Goal: Task Accomplishment & Management: Use online tool/utility

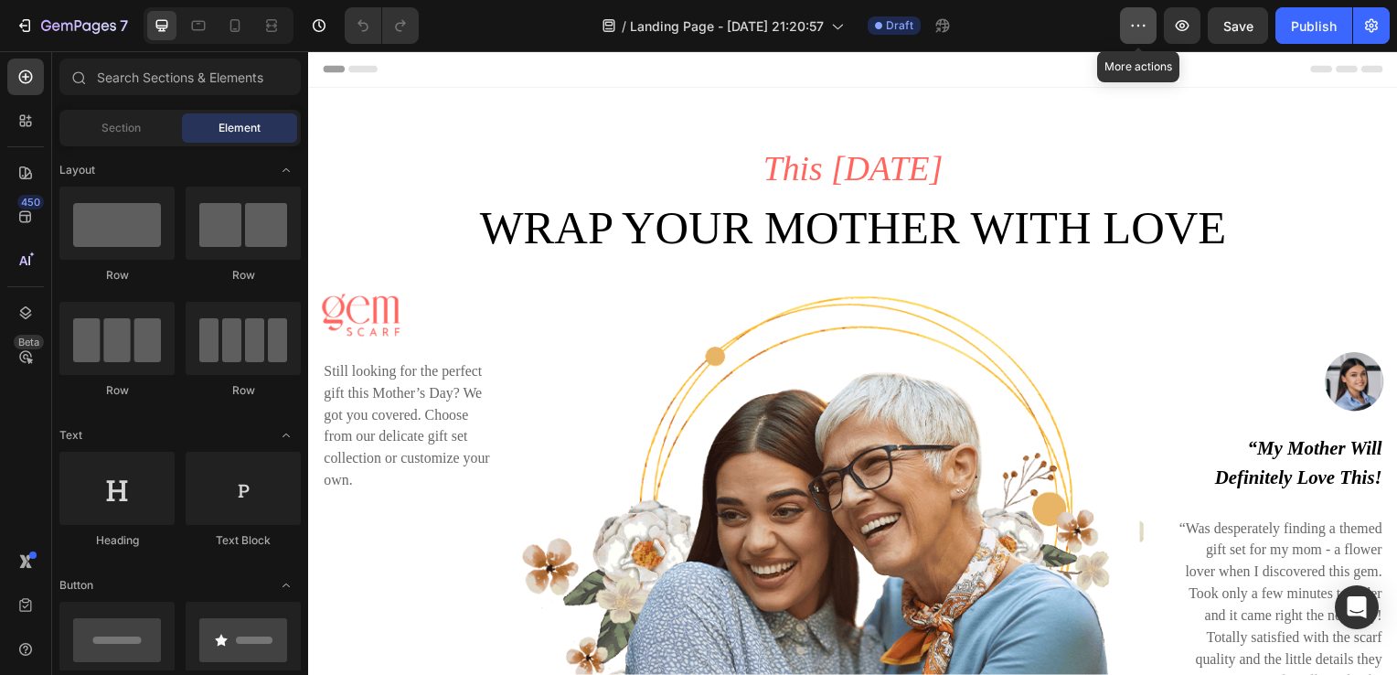
click at [1147, 28] on icon "button" at bounding box center [1138, 25] width 18 height 18
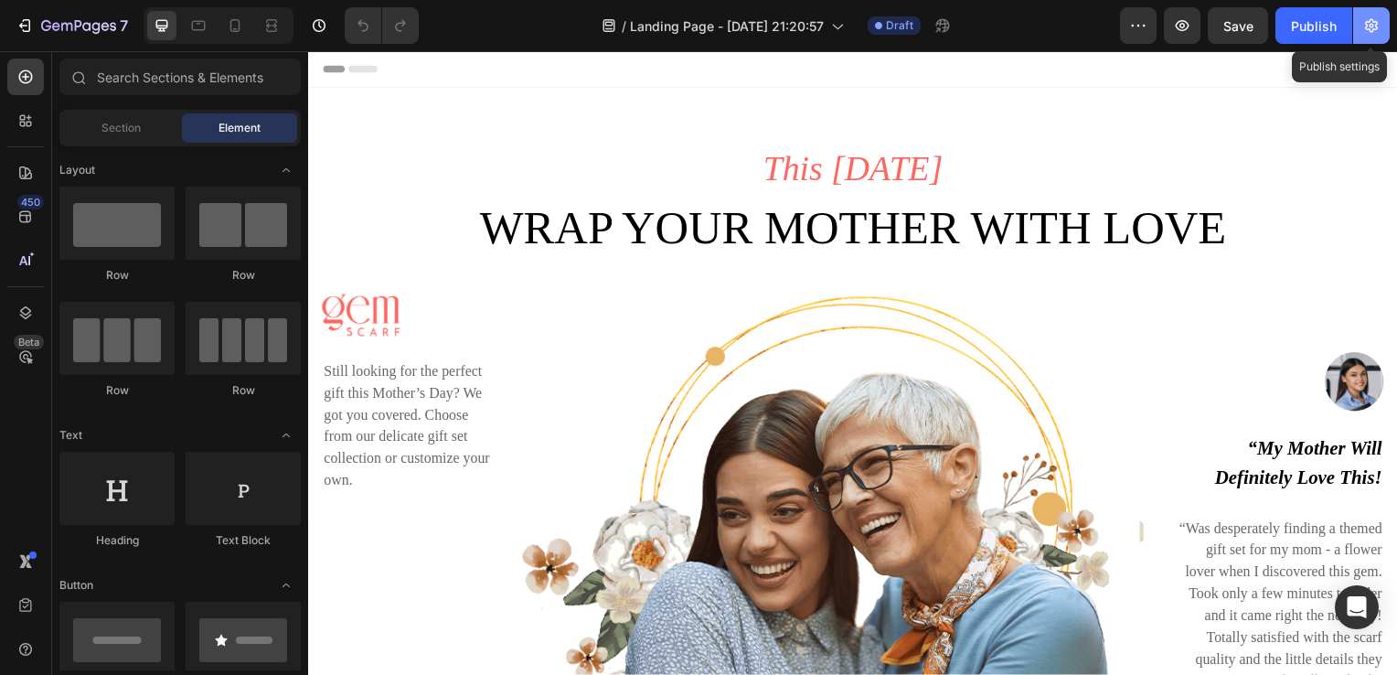
click at [1364, 21] on icon "button" at bounding box center [1371, 25] width 18 height 18
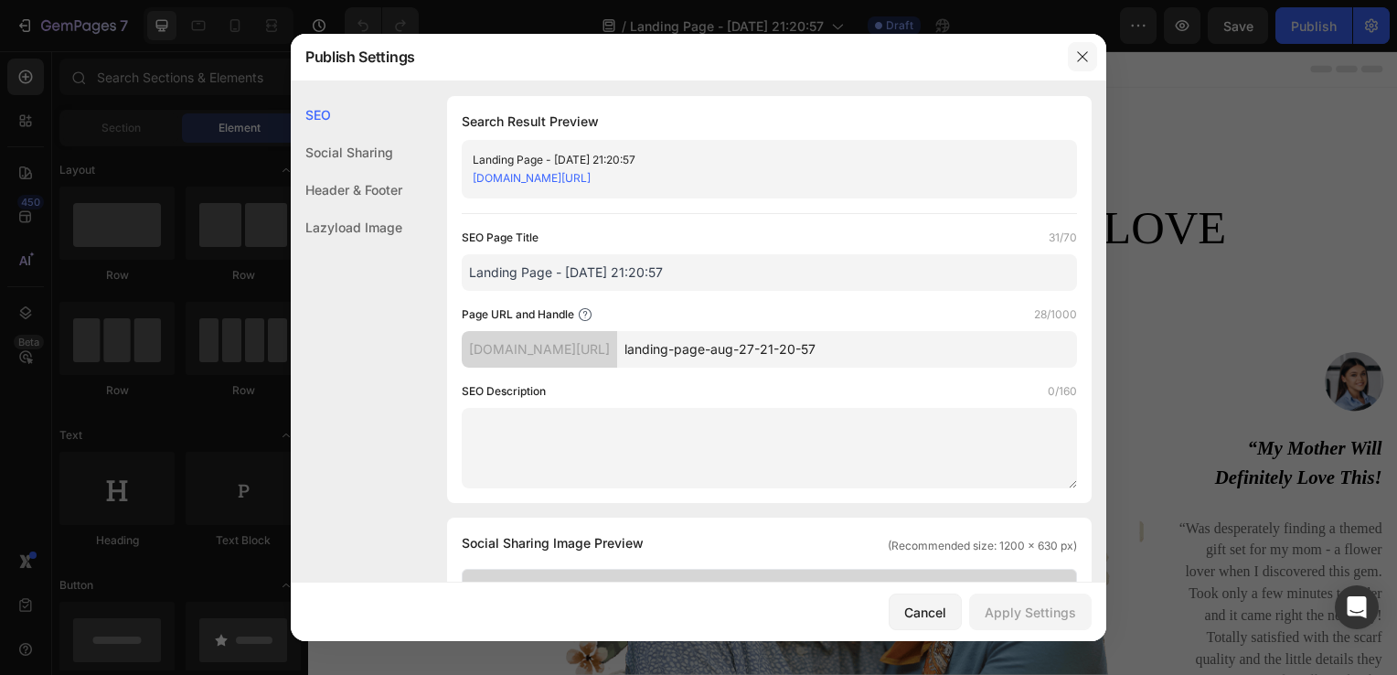
click at [1079, 64] on icon "button" at bounding box center [1082, 56] width 15 height 15
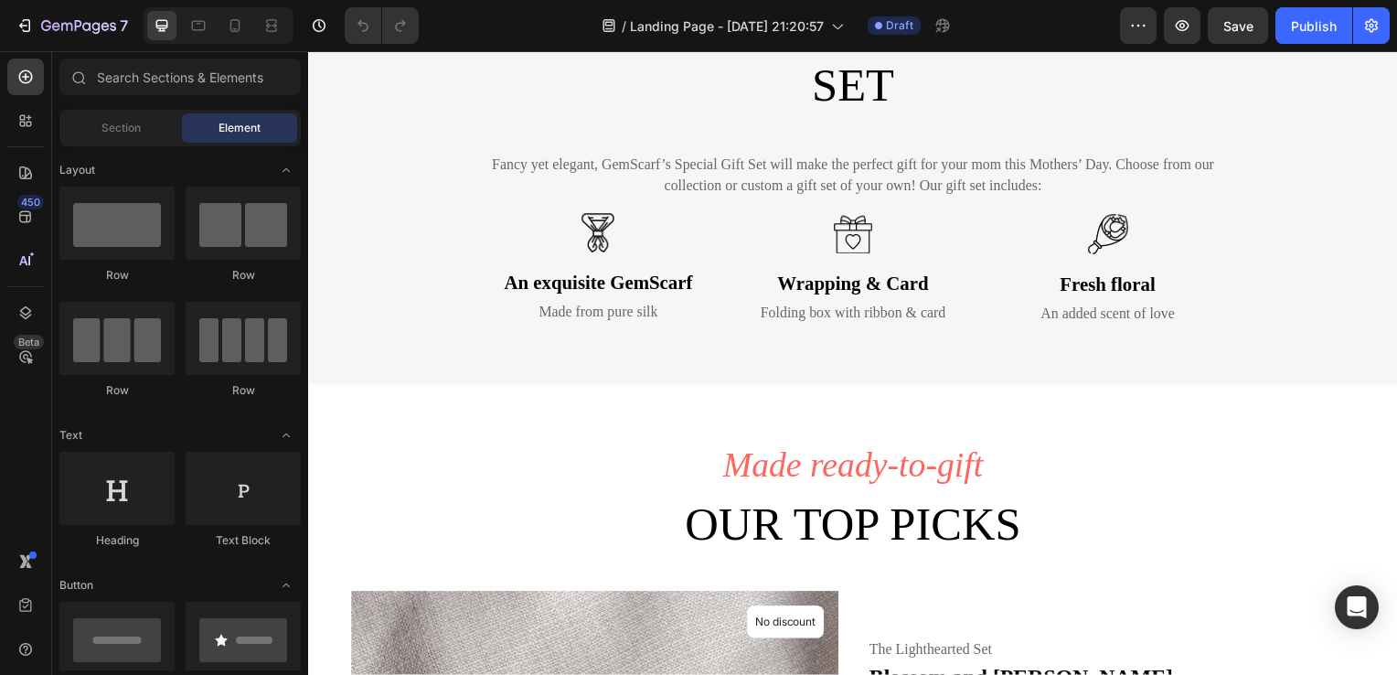
scroll to position [993, 0]
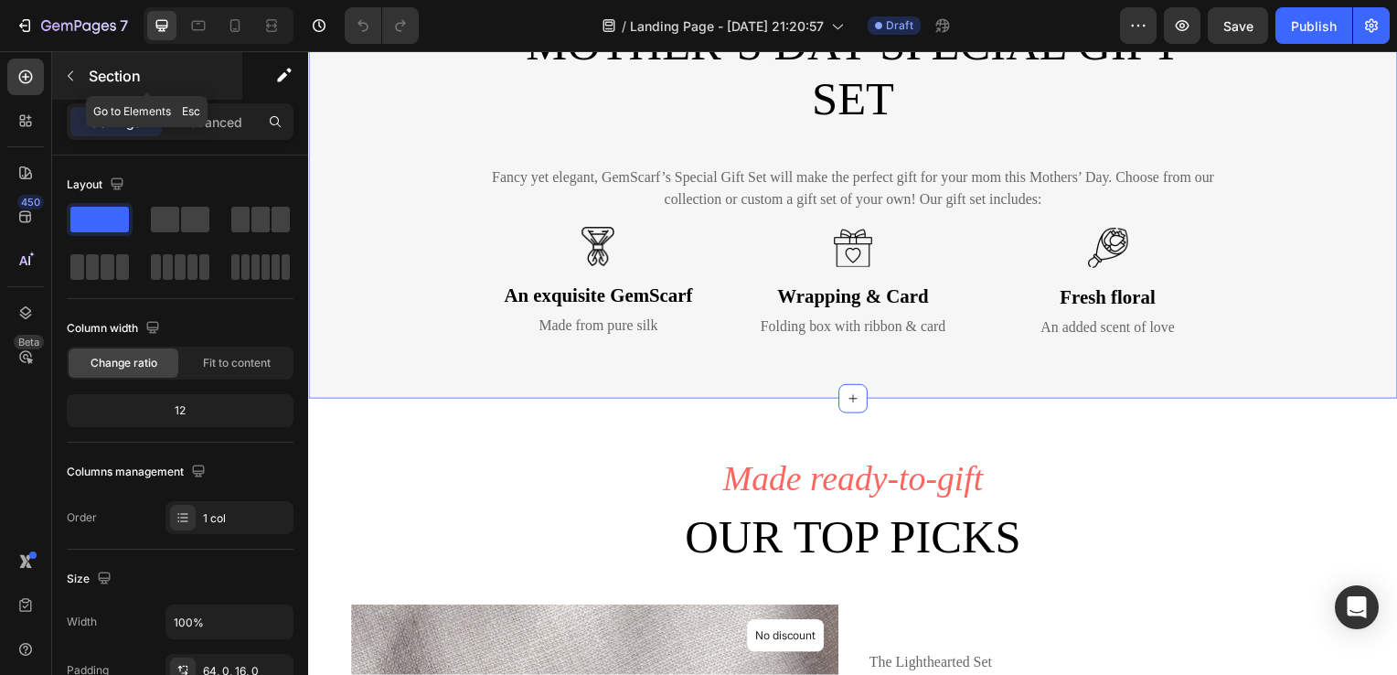
click at [73, 75] on icon "button" at bounding box center [70, 76] width 15 height 15
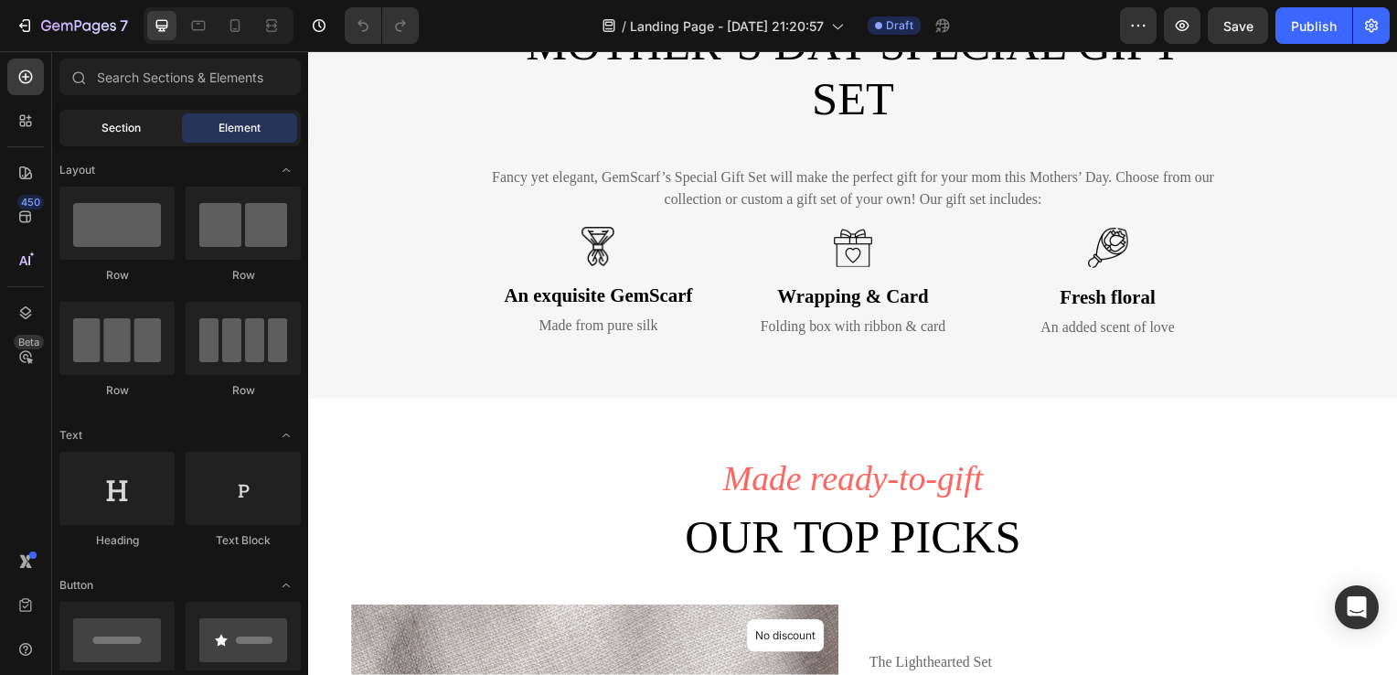
click at [143, 131] on div "Section" at bounding box center [120, 127] width 115 height 29
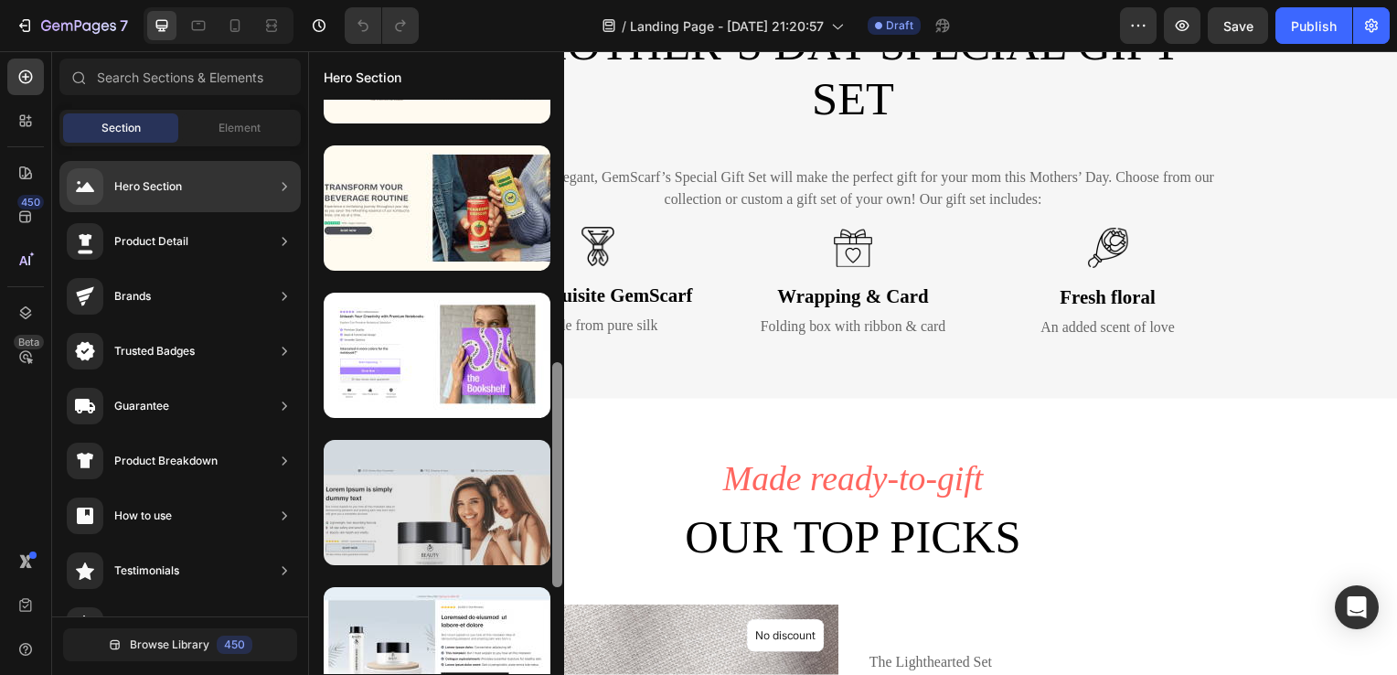
scroll to position [687, 0]
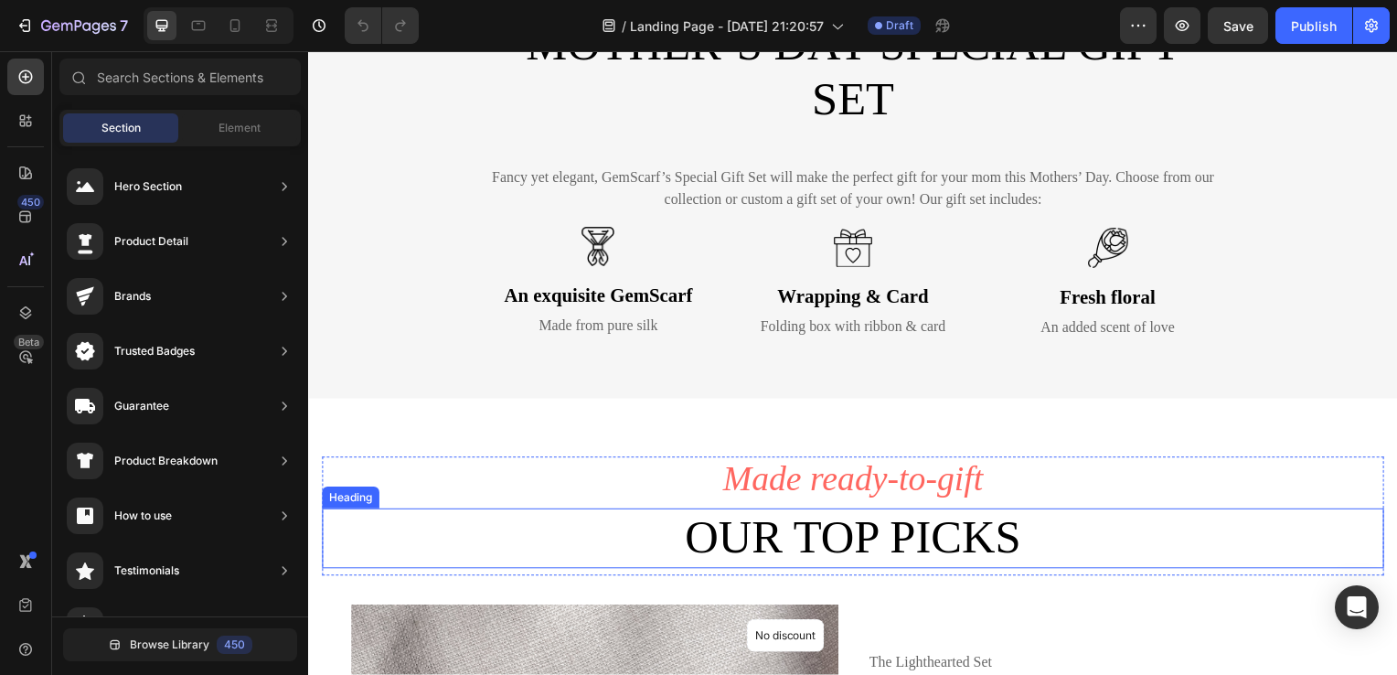
drag, startPoint x: 866, startPoint y: 254, endPoint x: 555, endPoint y: 535, distance: 419.4
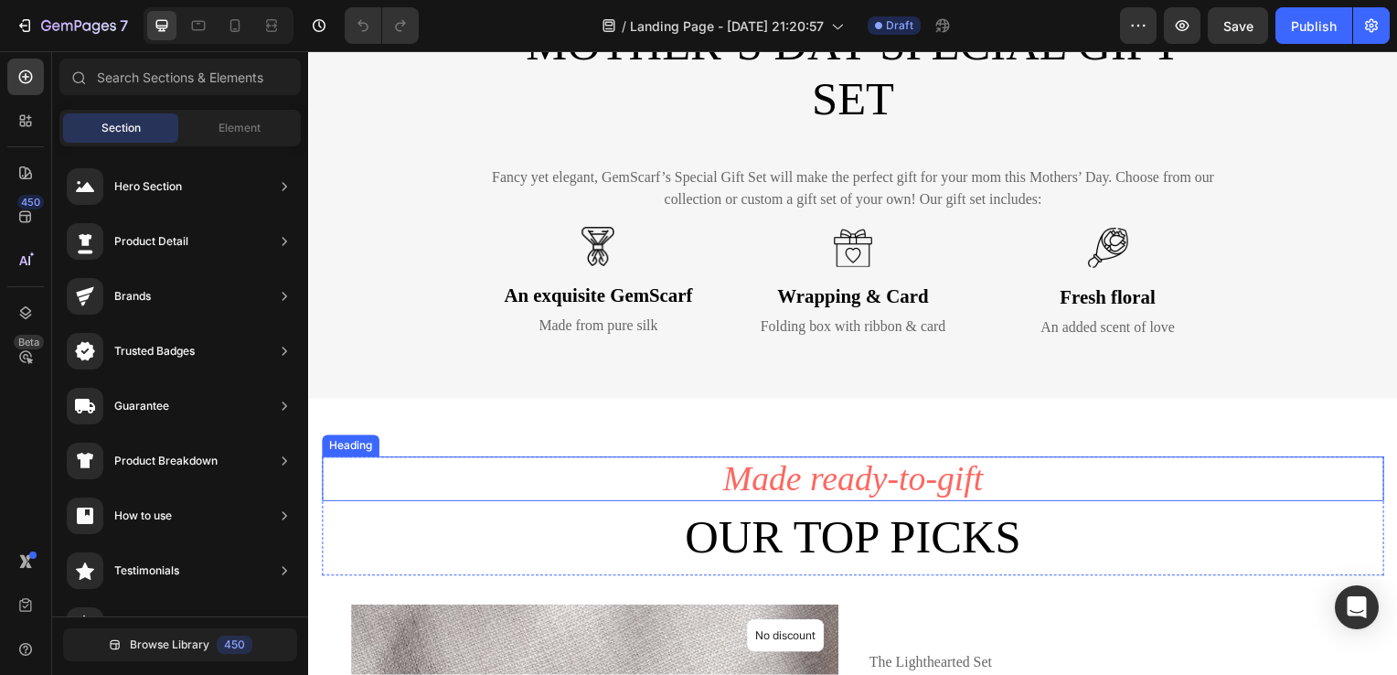
scroll to position [0, 0]
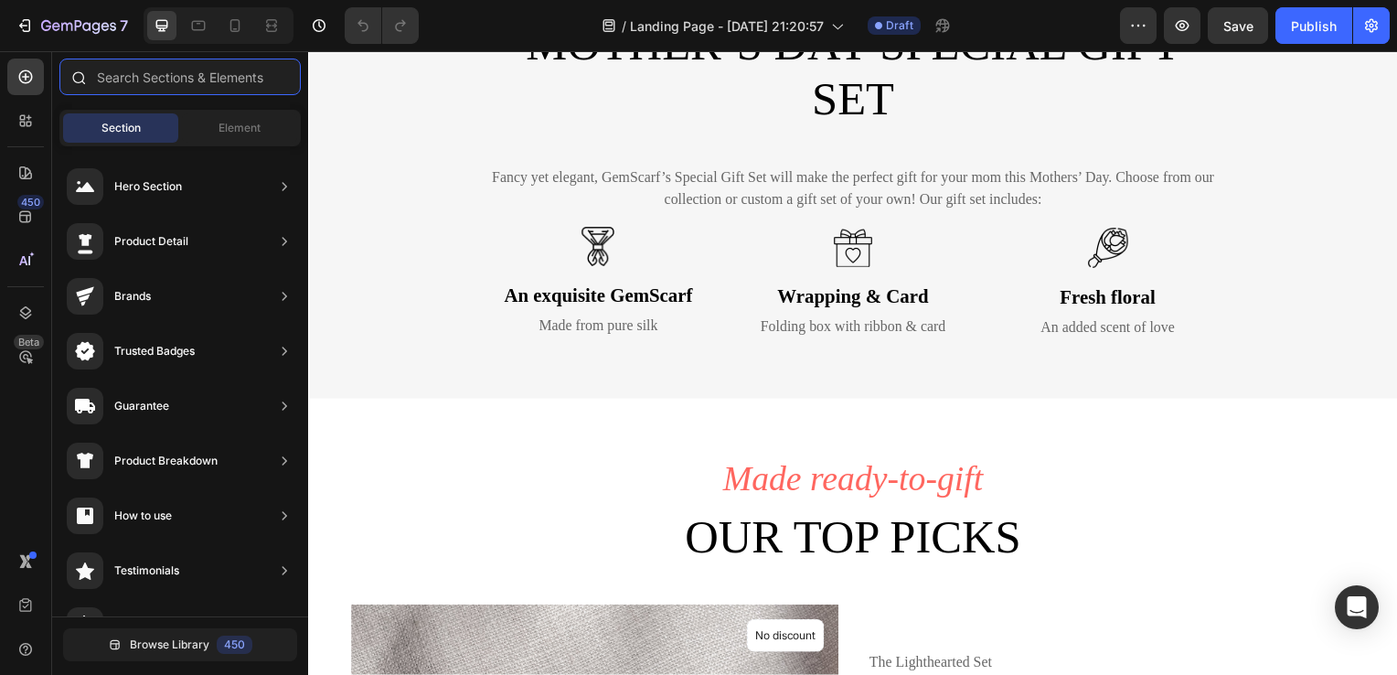
click at [172, 76] on input "text" at bounding box center [179, 76] width 241 height 37
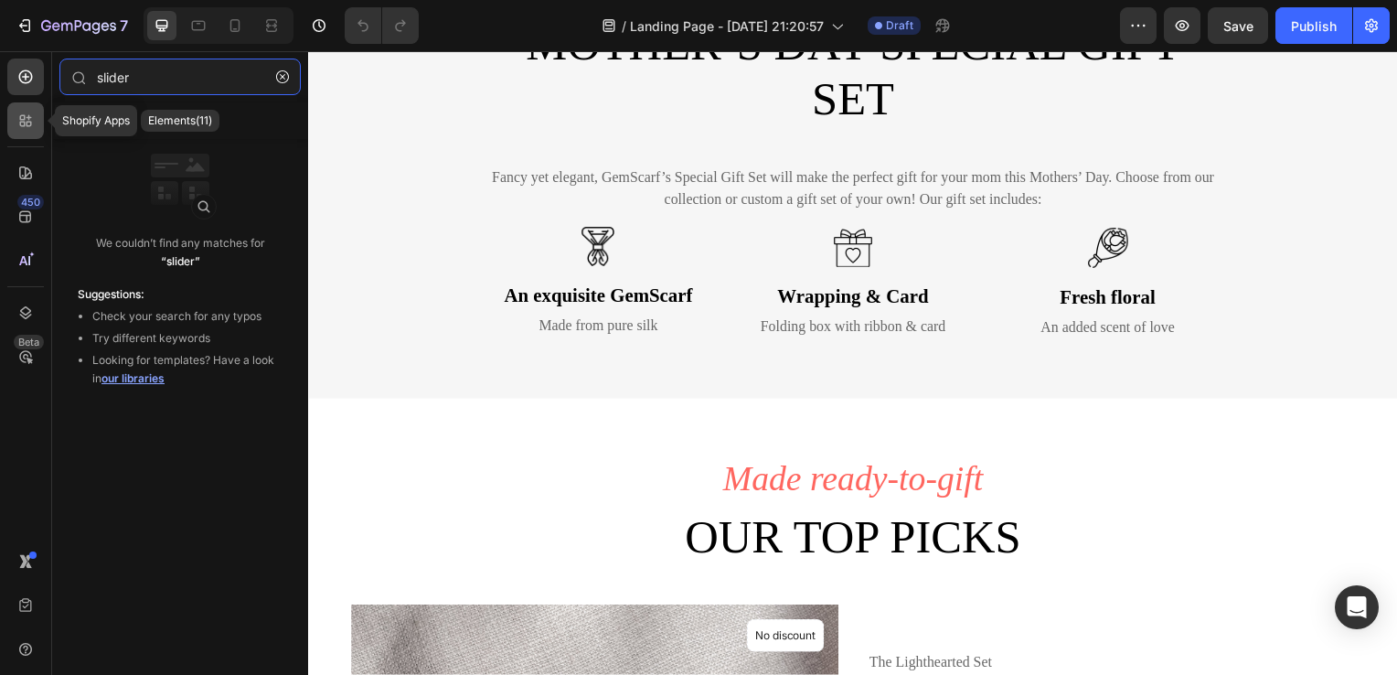
type input "slider"
click at [19, 133] on div at bounding box center [25, 120] width 37 height 37
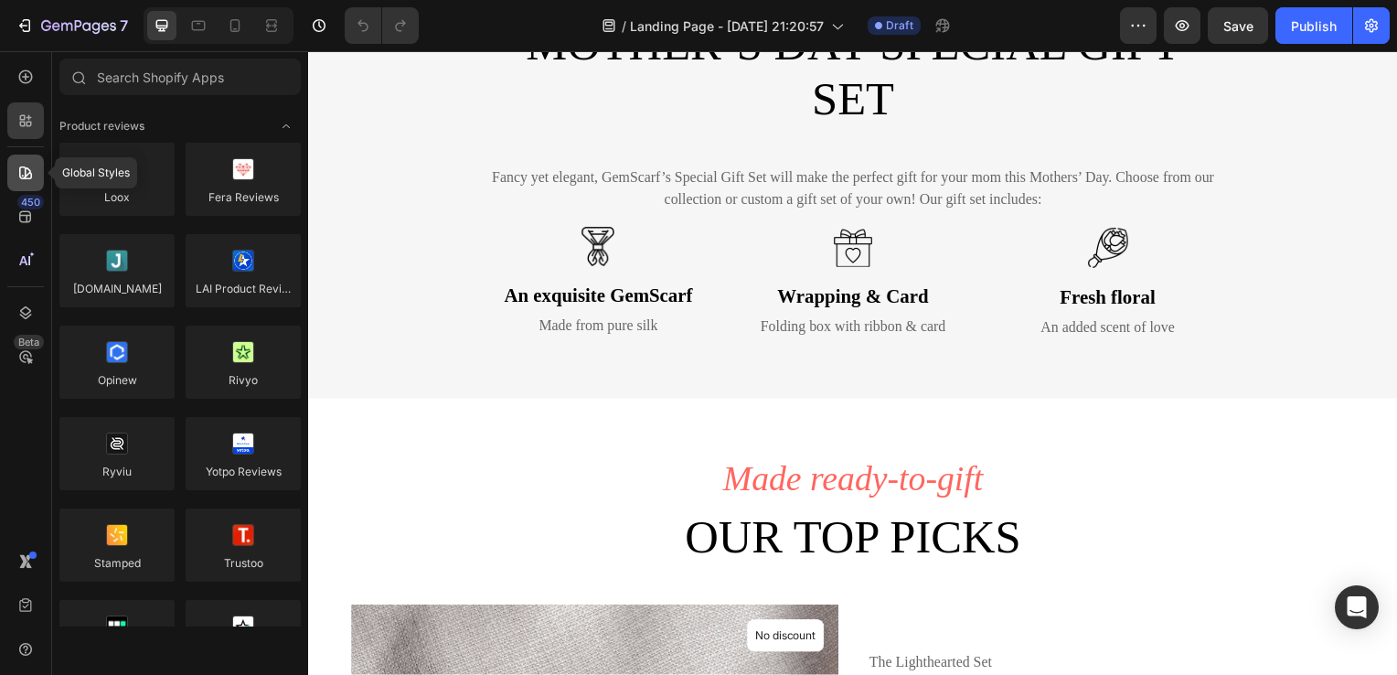
click at [24, 165] on icon at bounding box center [25, 173] width 18 height 18
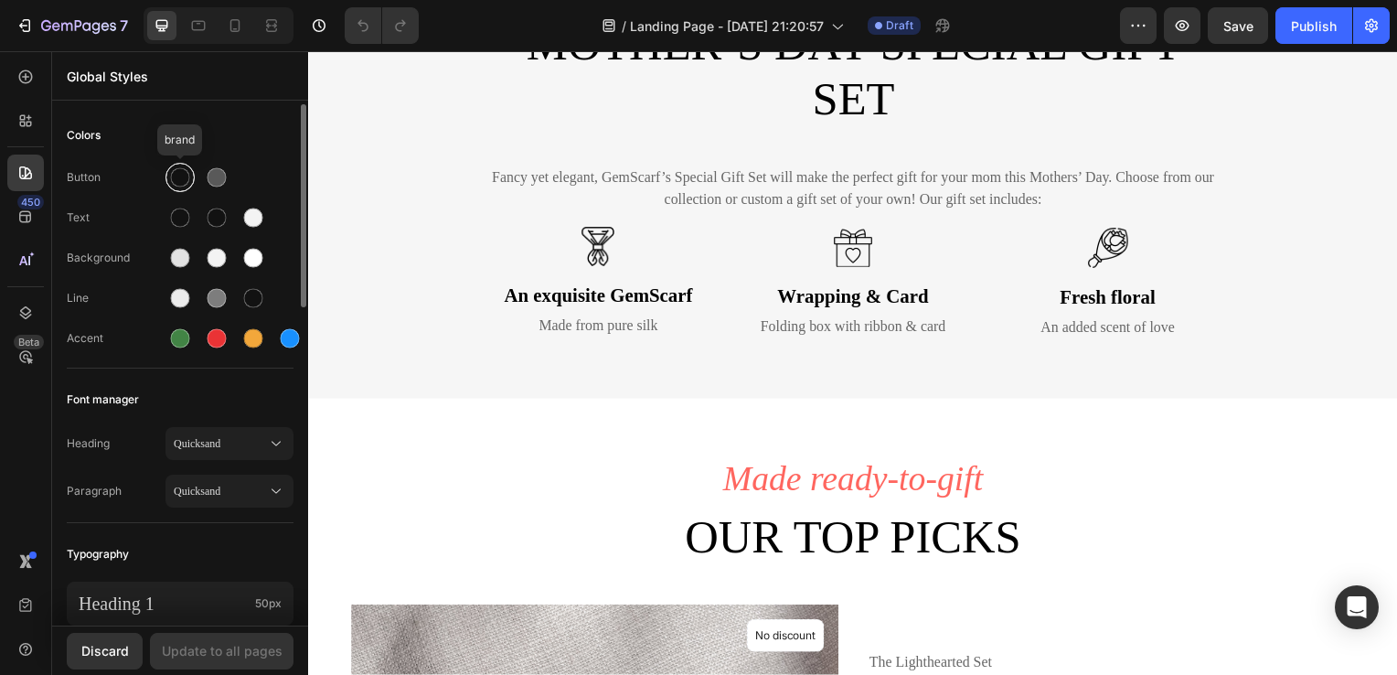
click at [175, 185] on div at bounding box center [180, 177] width 19 height 19
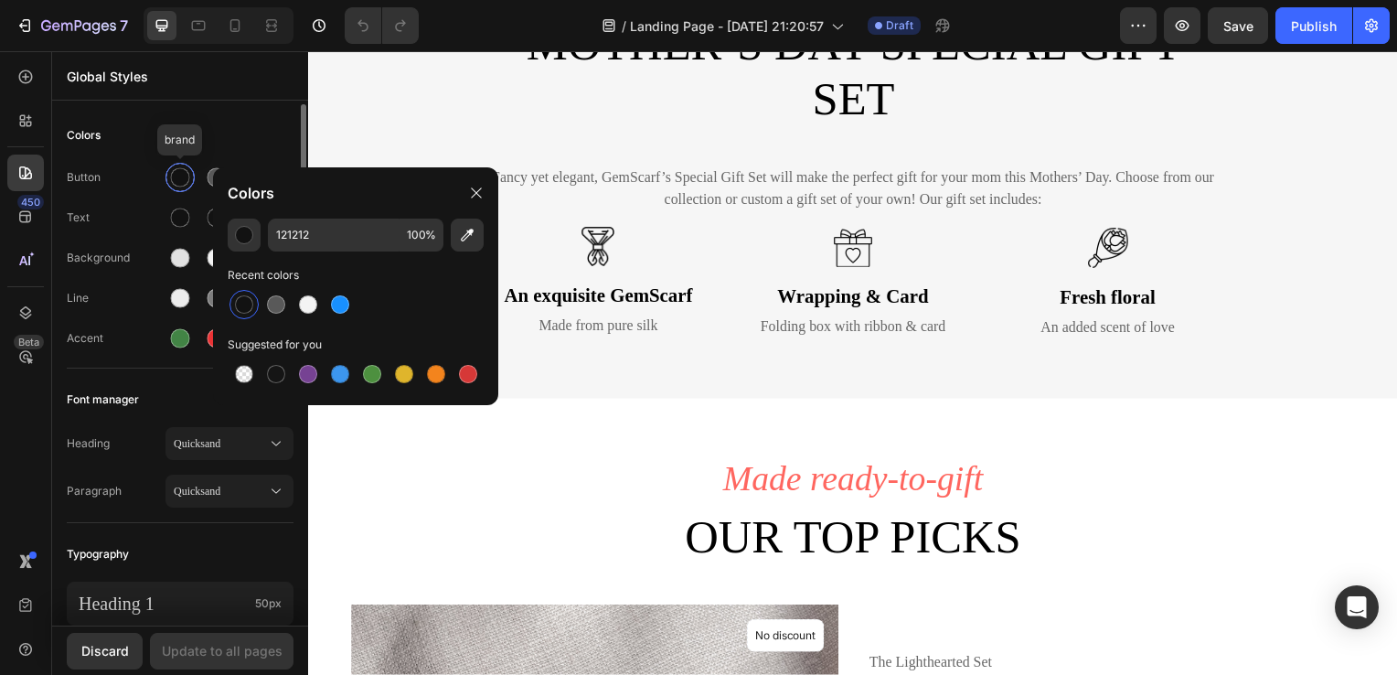
click at [175, 185] on div at bounding box center [180, 177] width 19 height 19
click at [128, 178] on div "Button" at bounding box center [116, 177] width 99 height 16
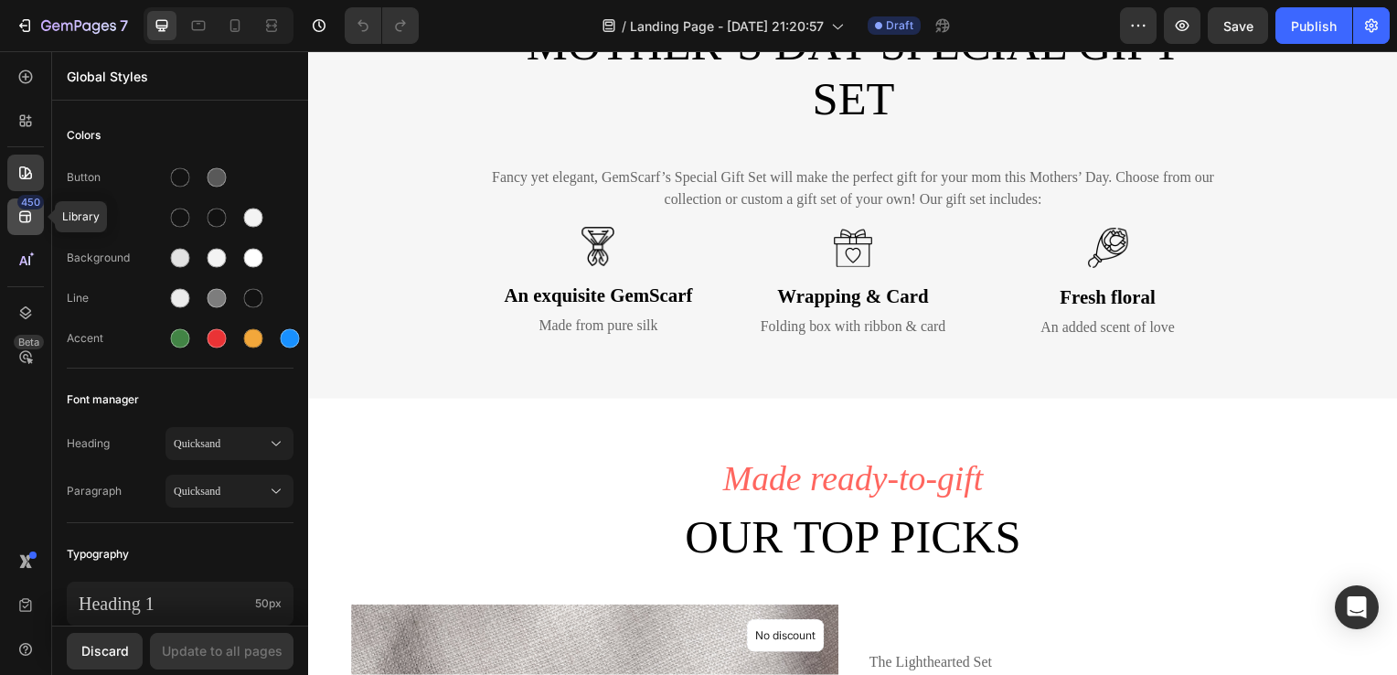
click at [15, 228] on div "450" at bounding box center [25, 216] width 37 height 37
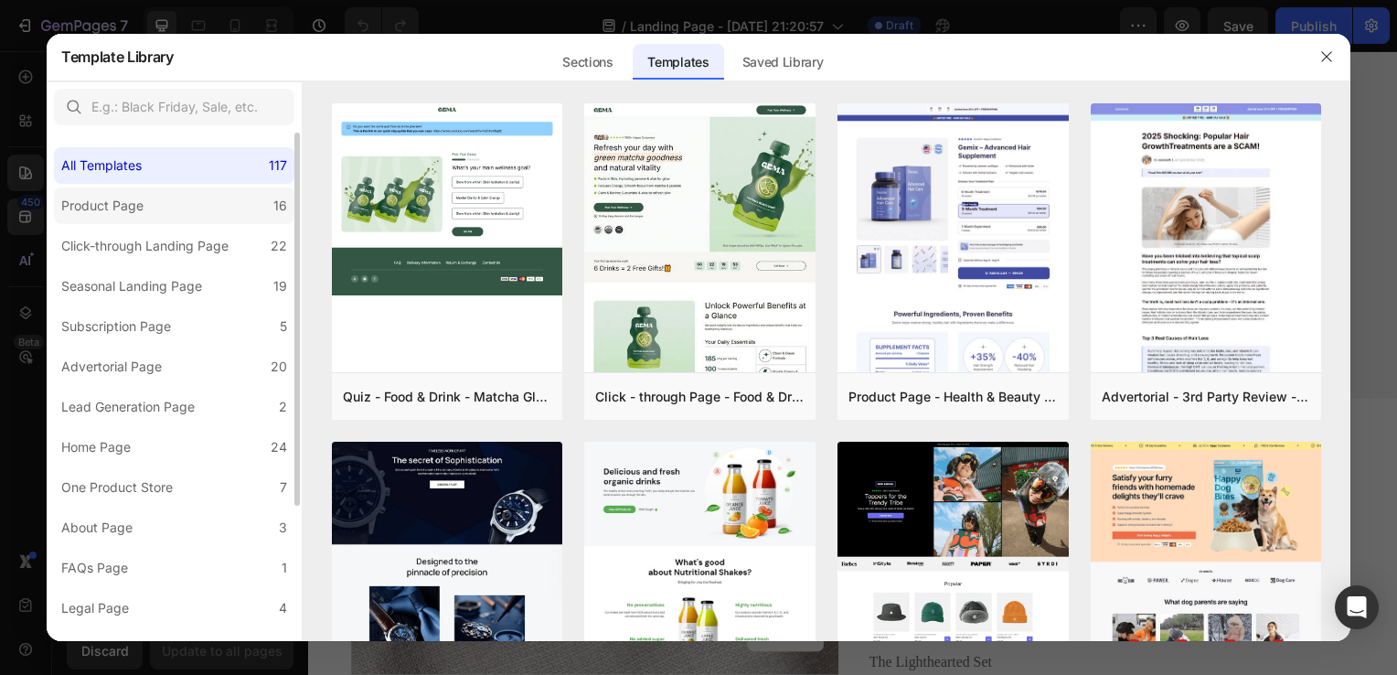
click at [154, 209] on label "Product Page 16" at bounding box center [174, 205] width 240 height 37
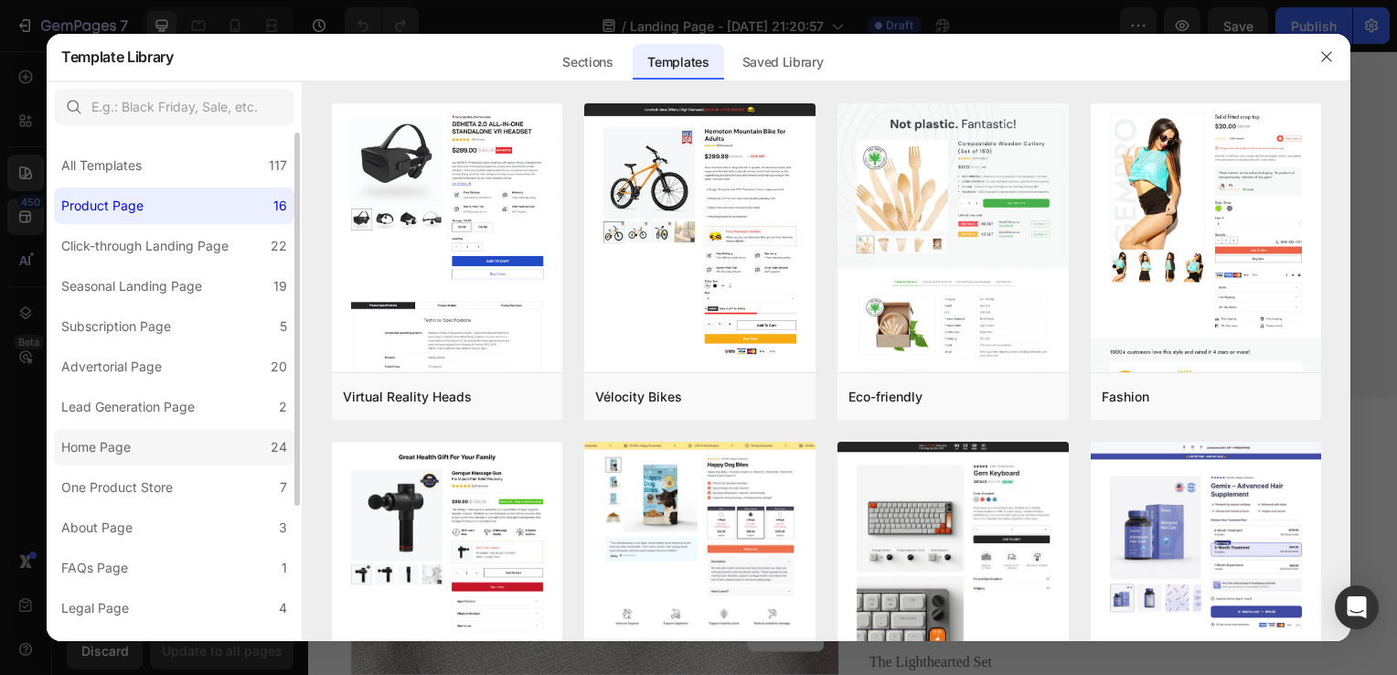
click at [219, 441] on label "Home Page 24" at bounding box center [174, 447] width 240 height 37
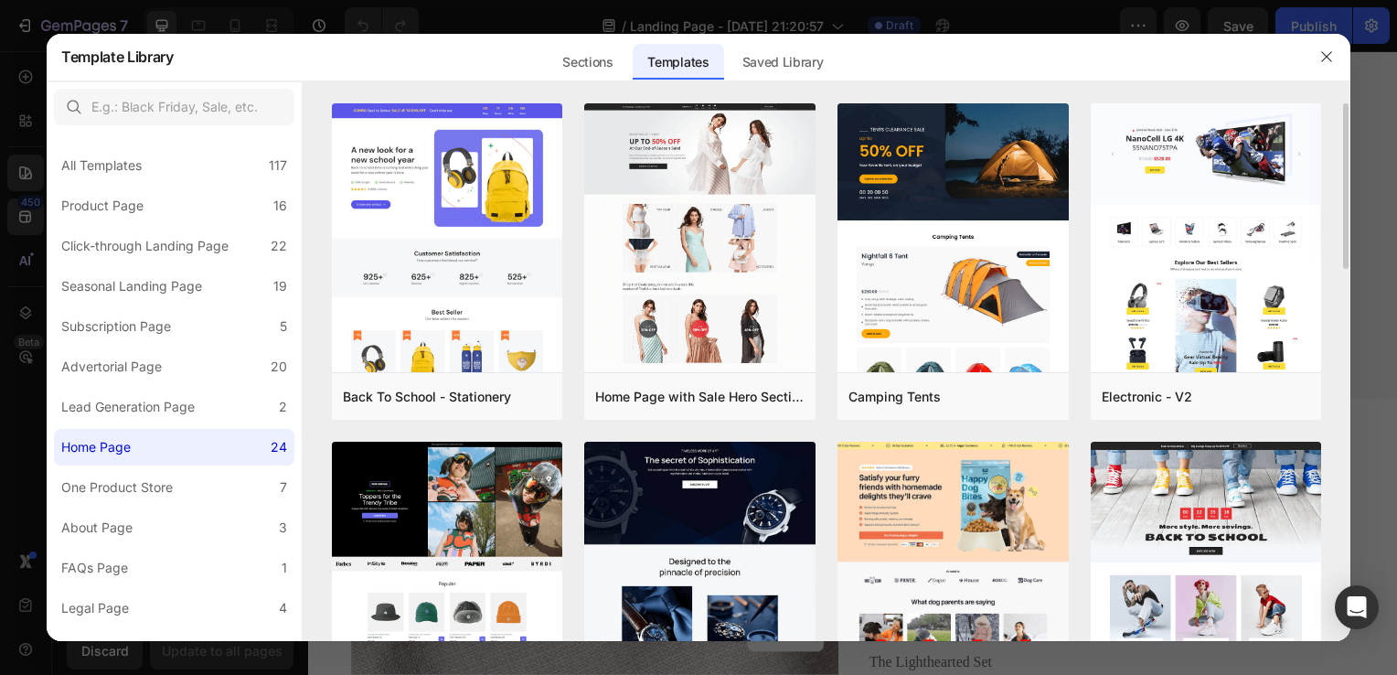
drag, startPoint x: 1348, startPoint y: 218, endPoint x: 1348, endPoint y: 240, distance: 22.8
click at [1348, 240] on div "Back To School - Stationery Add to page Preview Home Page with Sale Hero Sectio…" at bounding box center [826, 371] width 1047 height 537
drag, startPoint x: 1348, startPoint y: 240, endPoint x: 1346, endPoint y: 250, distance: 10.2
click at [1346, 250] on div "Back To School - Stationery Add to page Preview Home Page with Sale Hero Sectio…" at bounding box center [826, 371] width 1047 height 537
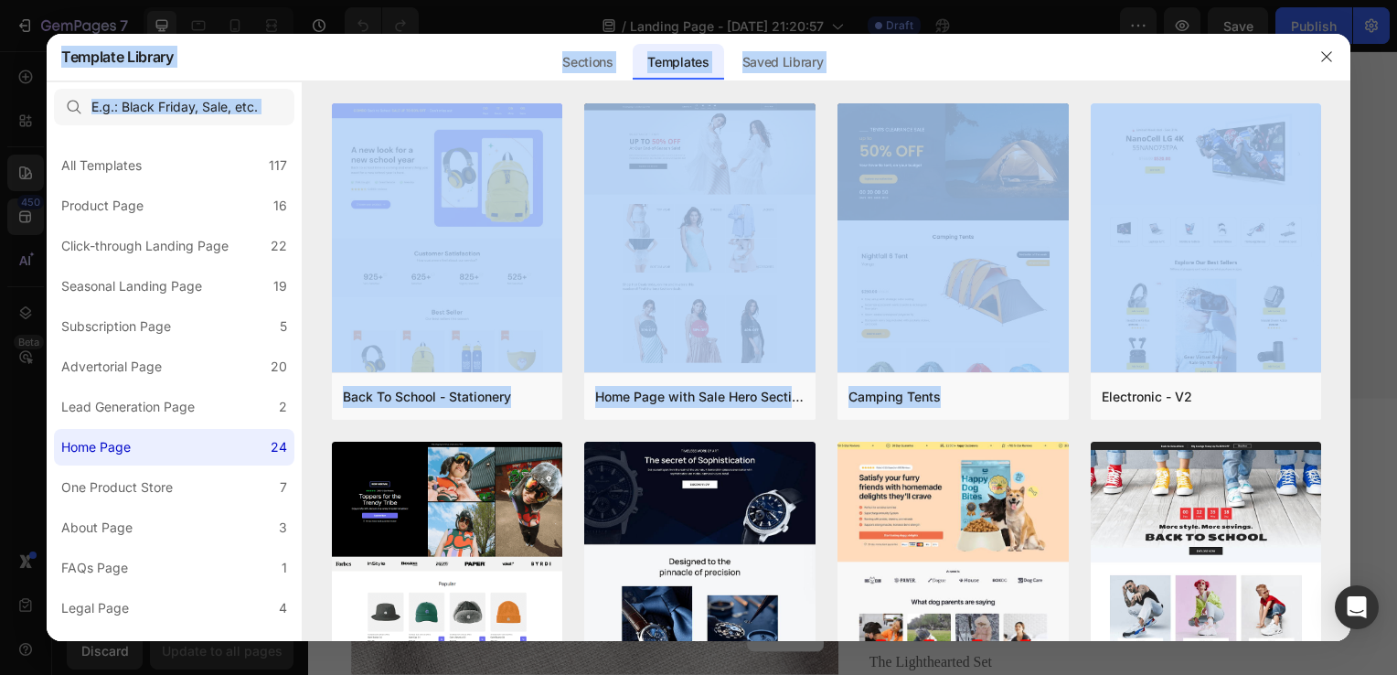
drag, startPoint x: 1346, startPoint y: 250, endPoint x: 1354, endPoint y: 272, distance: 23.1
click at [1354, 272] on div "Template Library Sections Templates Existing pages Saved Library Templates Save…" at bounding box center [698, 337] width 1397 height 675
drag, startPoint x: 1354, startPoint y: 272, endPoint x: 1323, endPoint y: 224, distance: 57.6
click at [1323, 224] on div "Back To School - Stationery Add to page Preview Home Page with Sale Hero Sectio…" at bounding box center [826, 371] width 1047 height 537
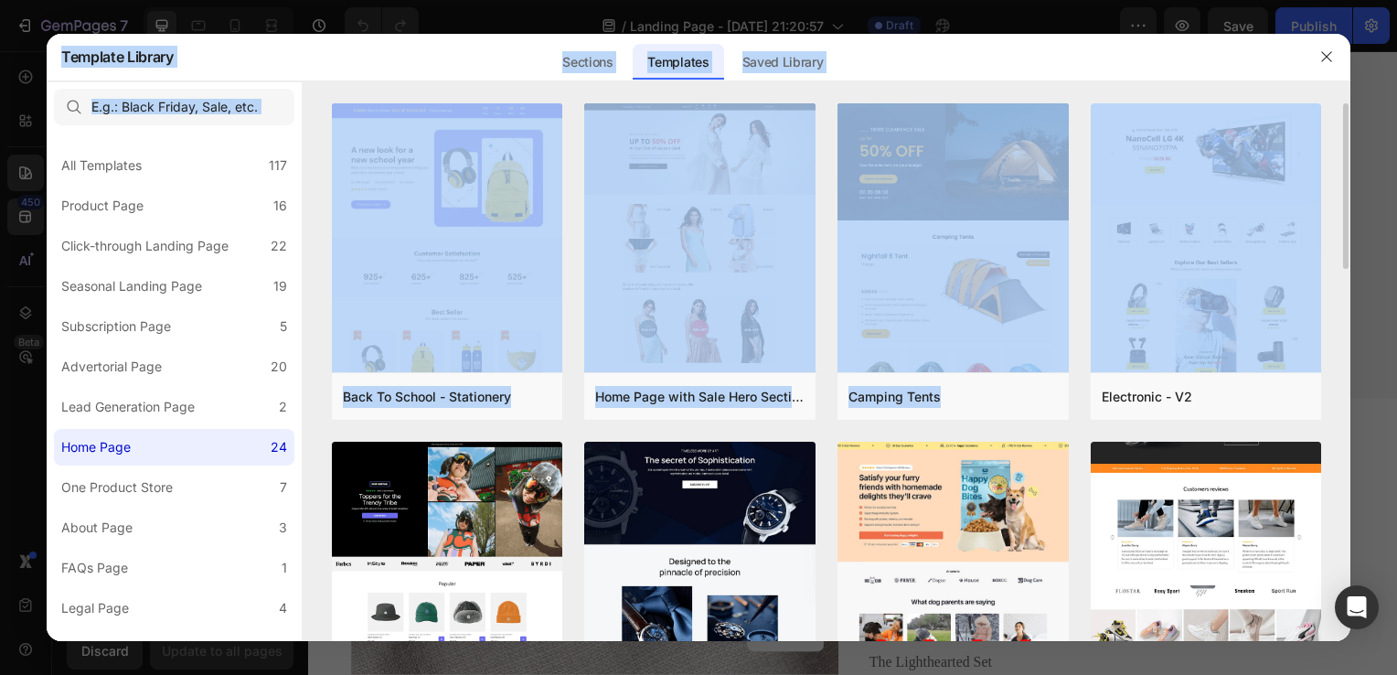
click at [1213, 475] on img at bounding box center [1205, 336] width 231 height 749
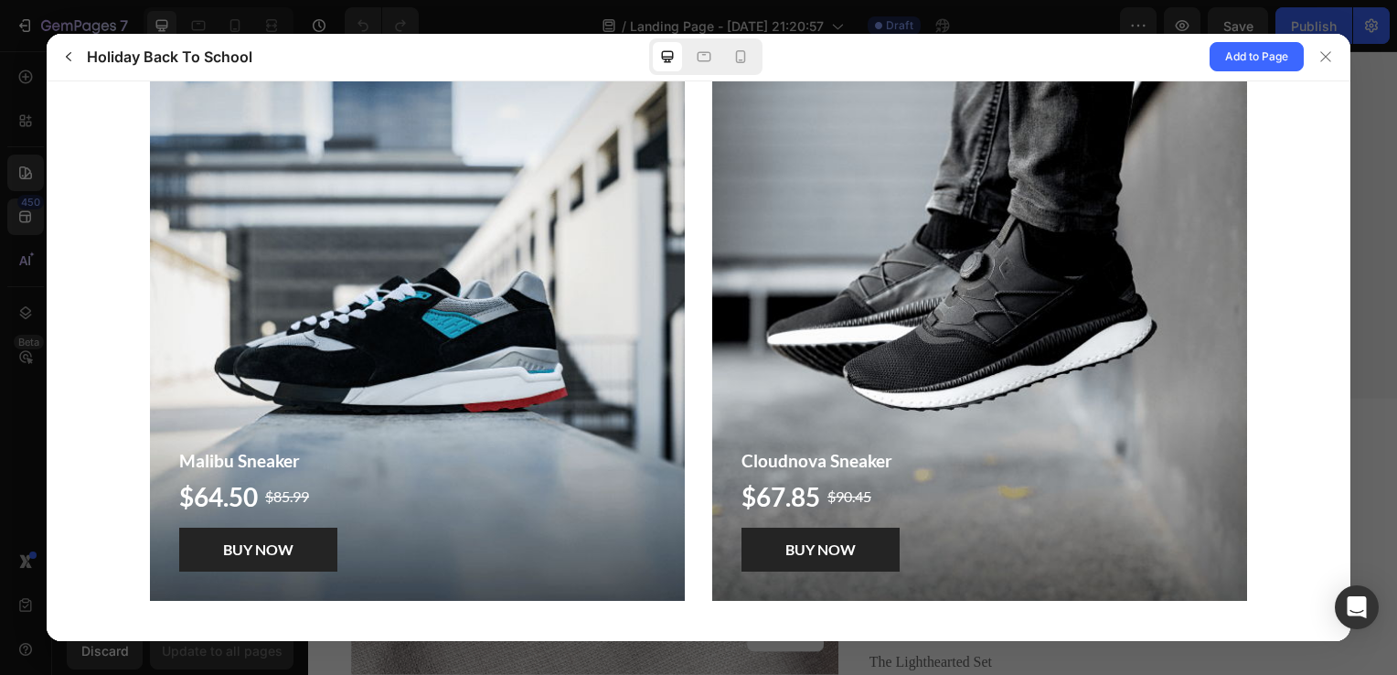
scroll to position [1228, 0]
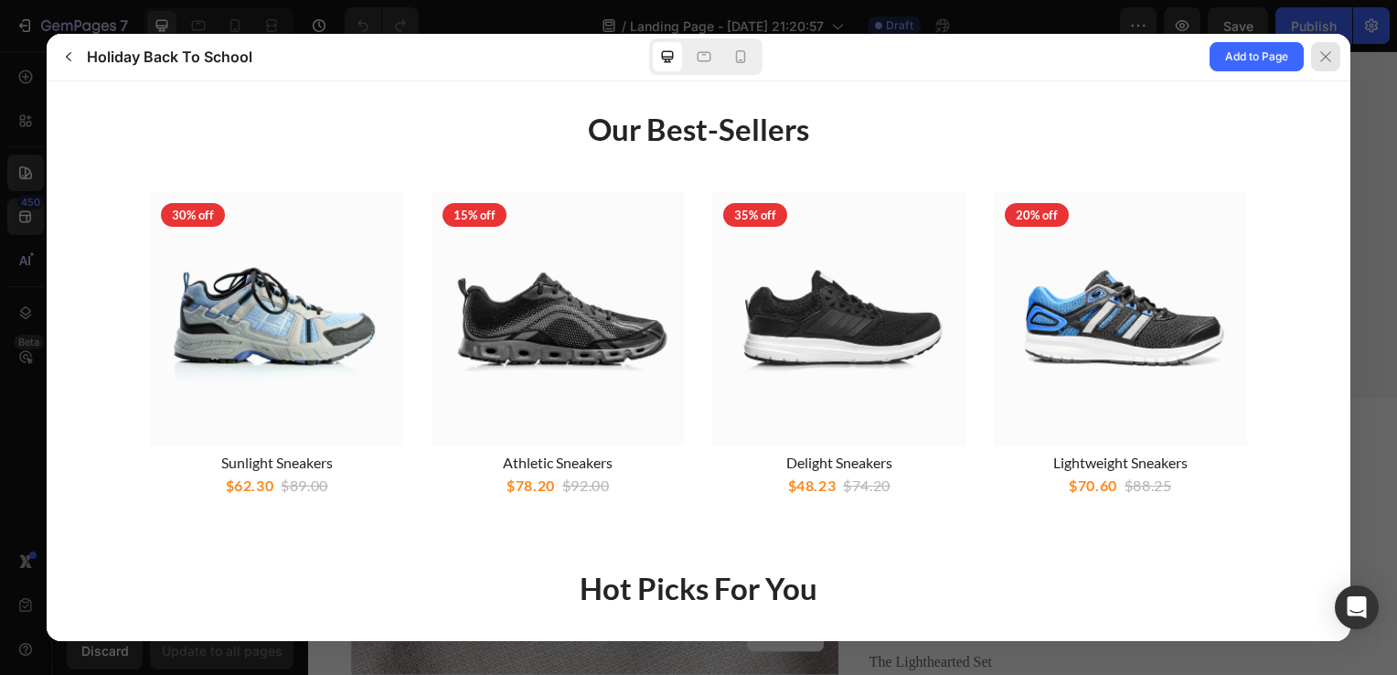
click at [1320, 56] on icon at bounding box center [1325, 56] width 15 height 15
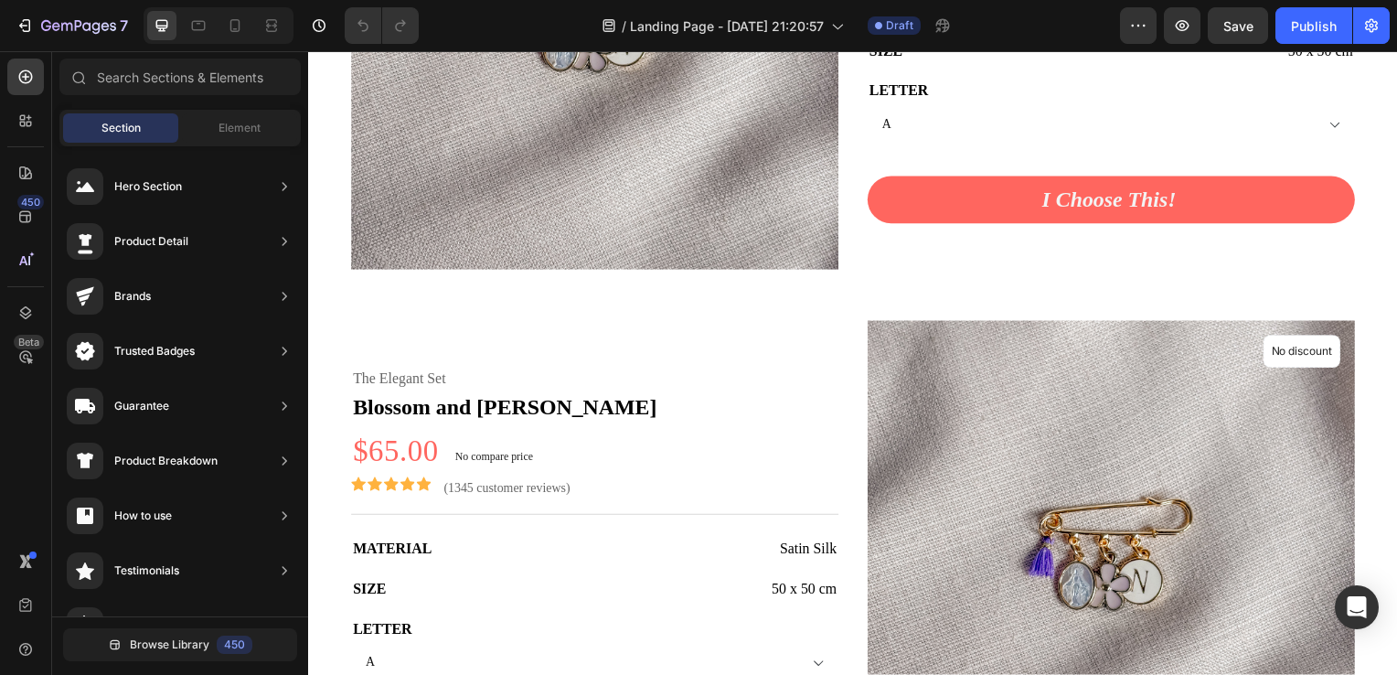
scroll to position [1869, 0]
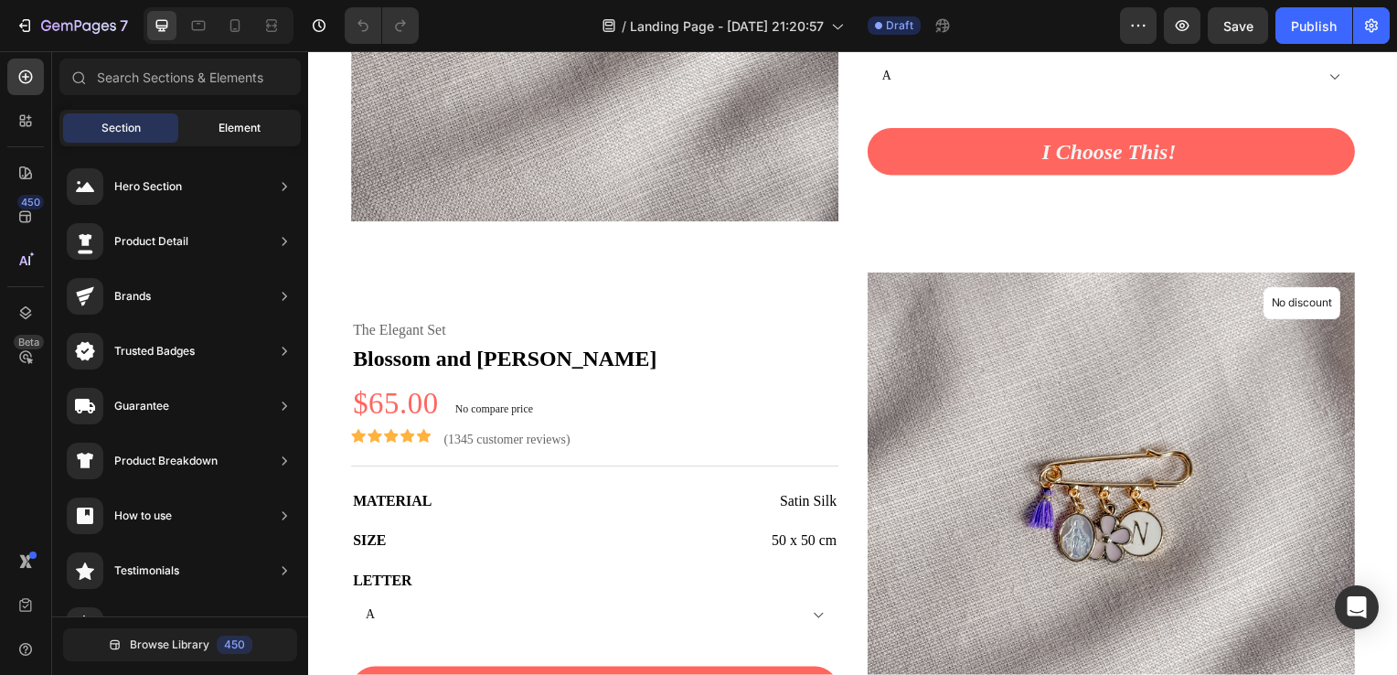
click at [239, 118] on div "Element" at bounding box center [239, 127] width 115 height 29
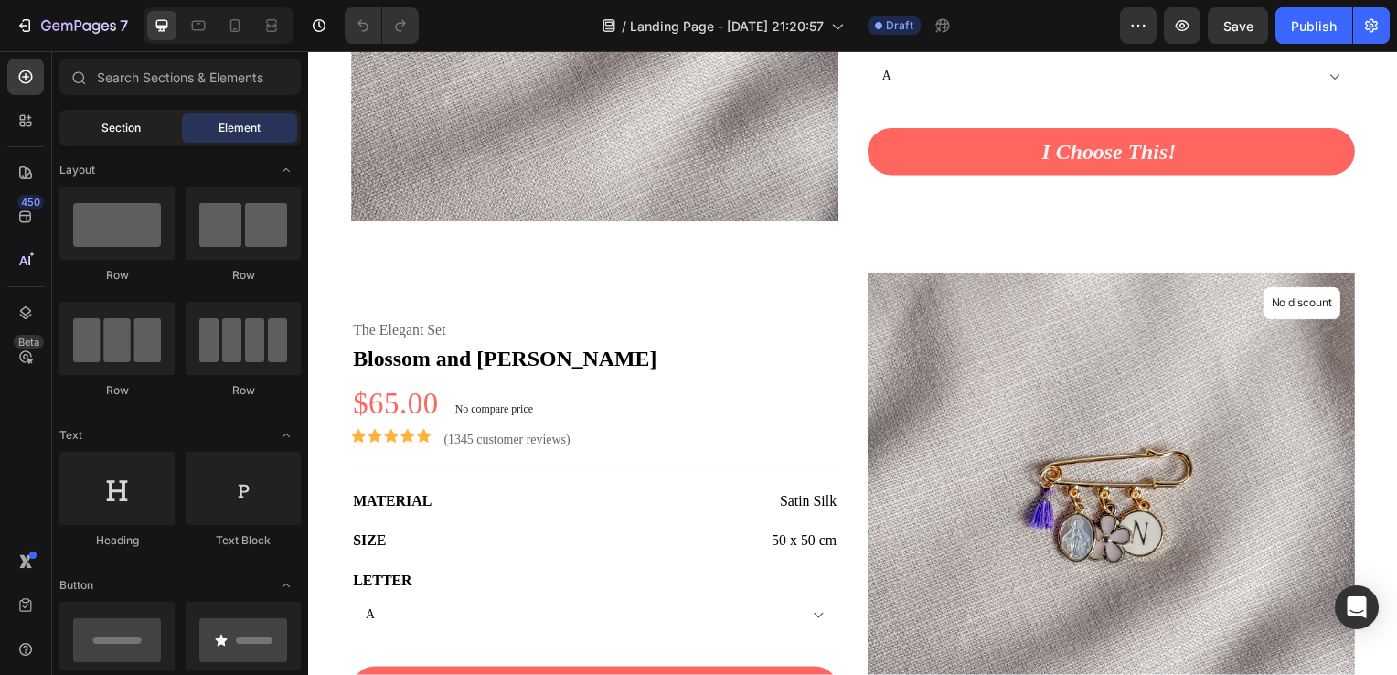
click at [121, 123] on span "Section" at bounding box center [120, 128] width 39 height 16
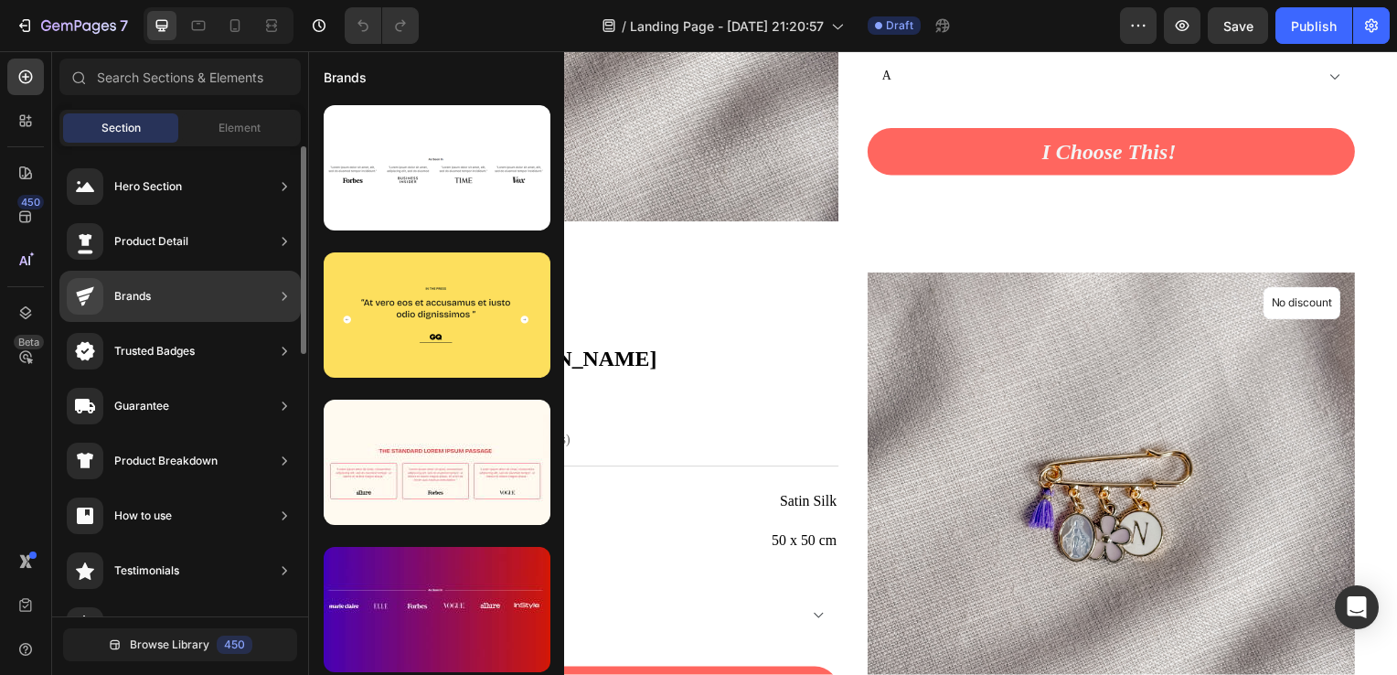
click at [205, 380] on div "Trusted Badges" at bounding box center [179, 405] width 241 height 51
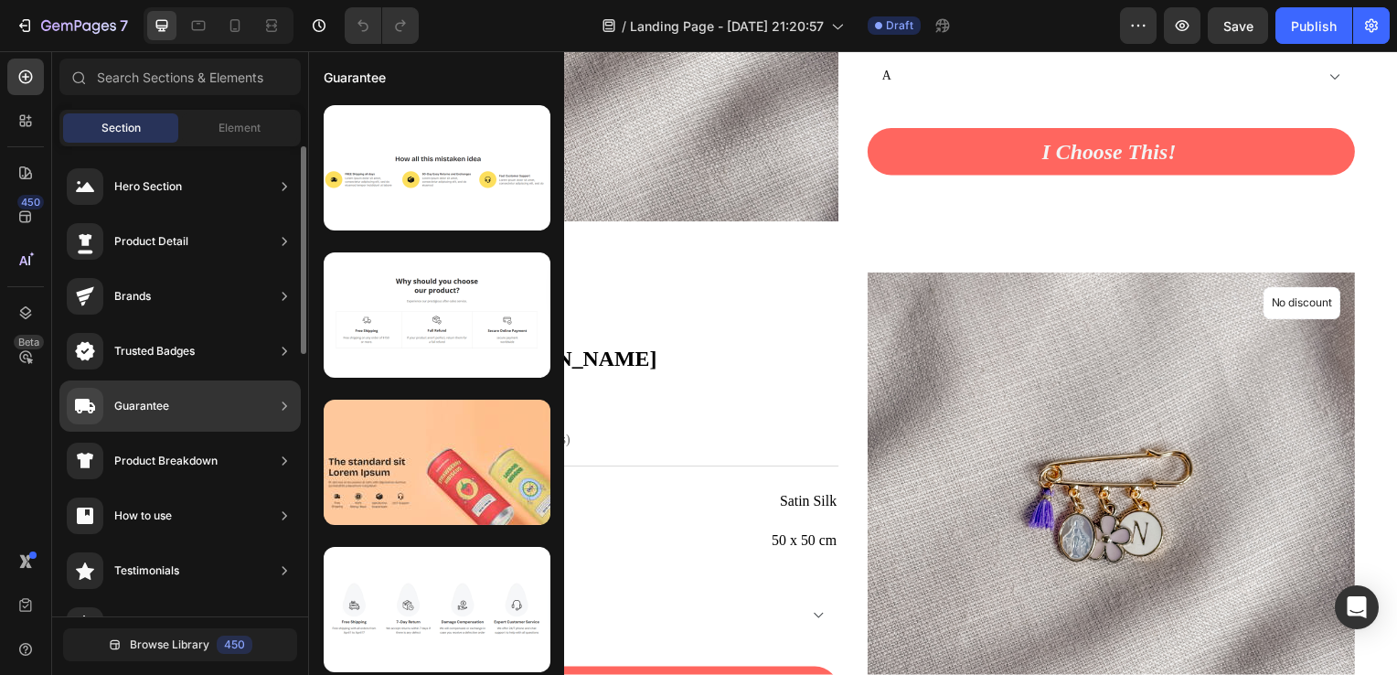
click at [196, 393] on div "Guarantee" at bounding box center [179, 405] width 241 height 51
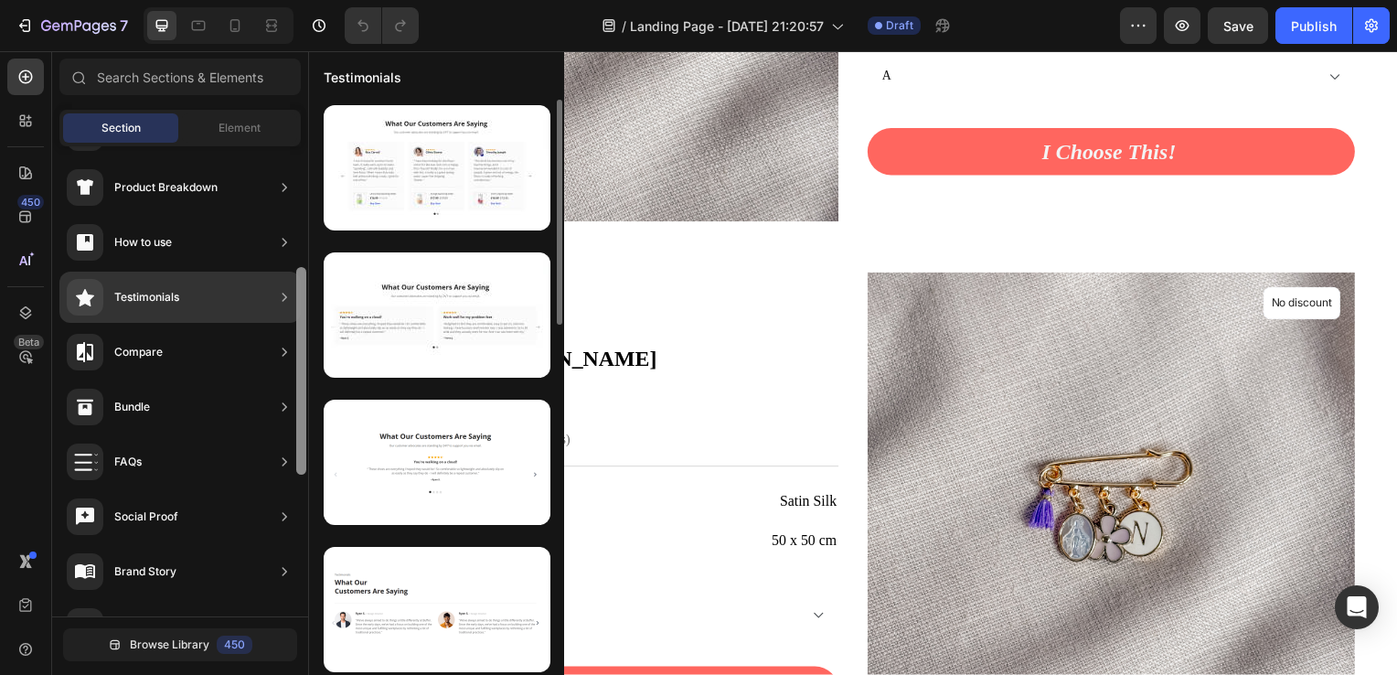
scroll to position [283, 0]
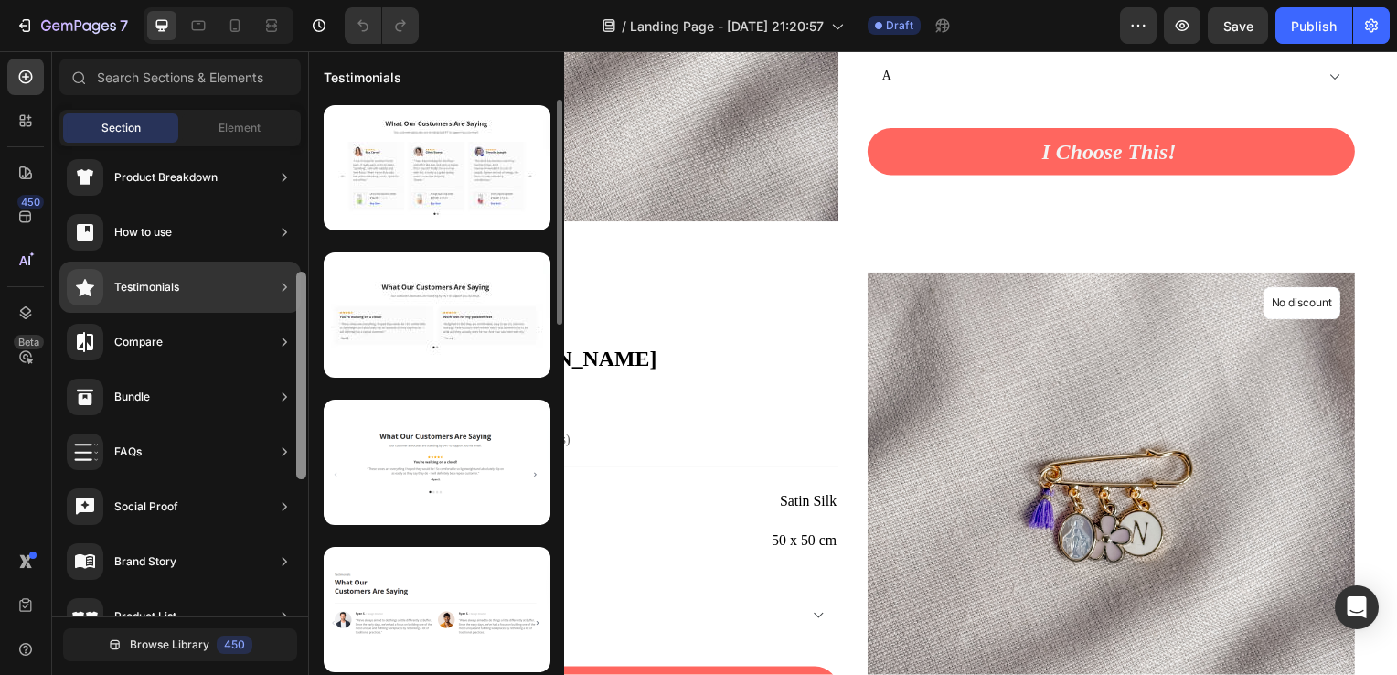
drag, startPoint x: 299, startPoint y: 337, endPoint x: 320, endPoint y: 463, distance: 127.9
click at [308, 463] on div "450 Beta Sections(30) Elements(83) Section Element Hero Section Product Detail …" at bounding box center [154, 362] width 308 height 623
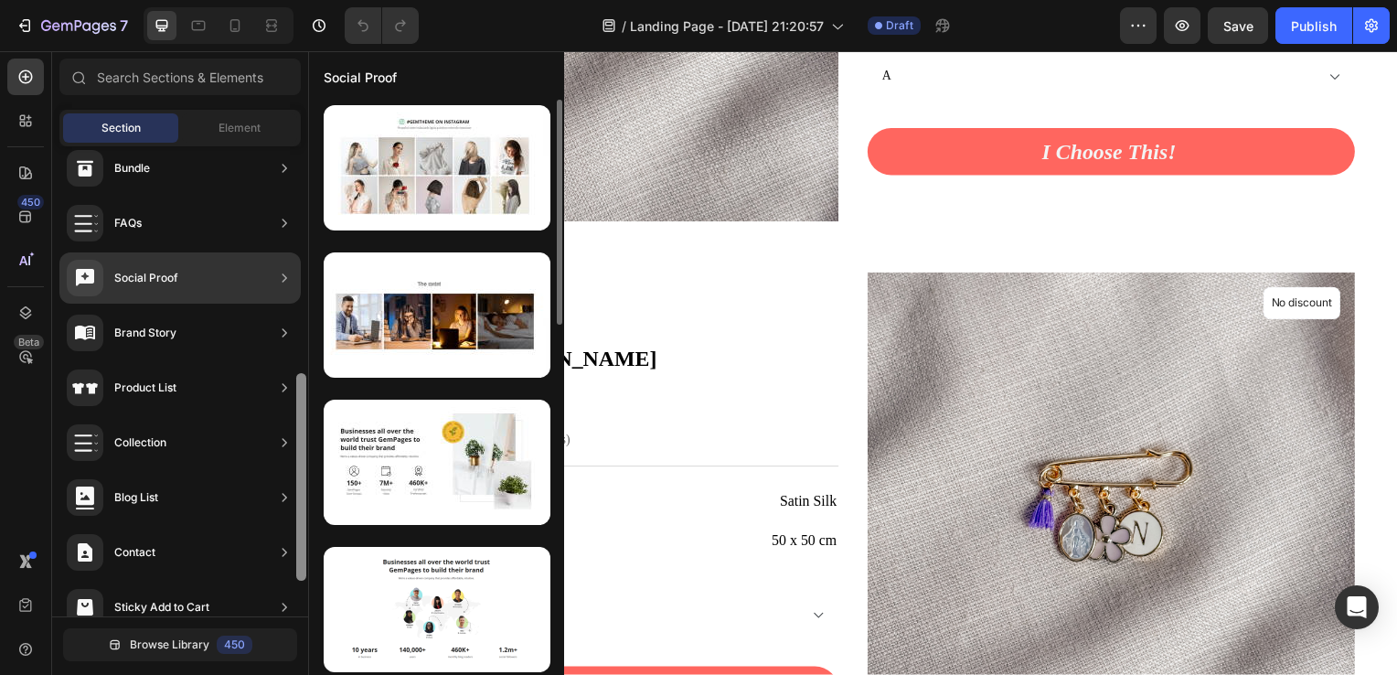
drag, startPoint x: 302, startPoint y: 452, endPoint x: 322, endPoint y: 555, distance: 104.3
click at [308, 555] on div "450 Beta Sections(30) Elements(83) Section Element Hero Section Product Detail …" at bounding box center [154, 362] width 308 height 623
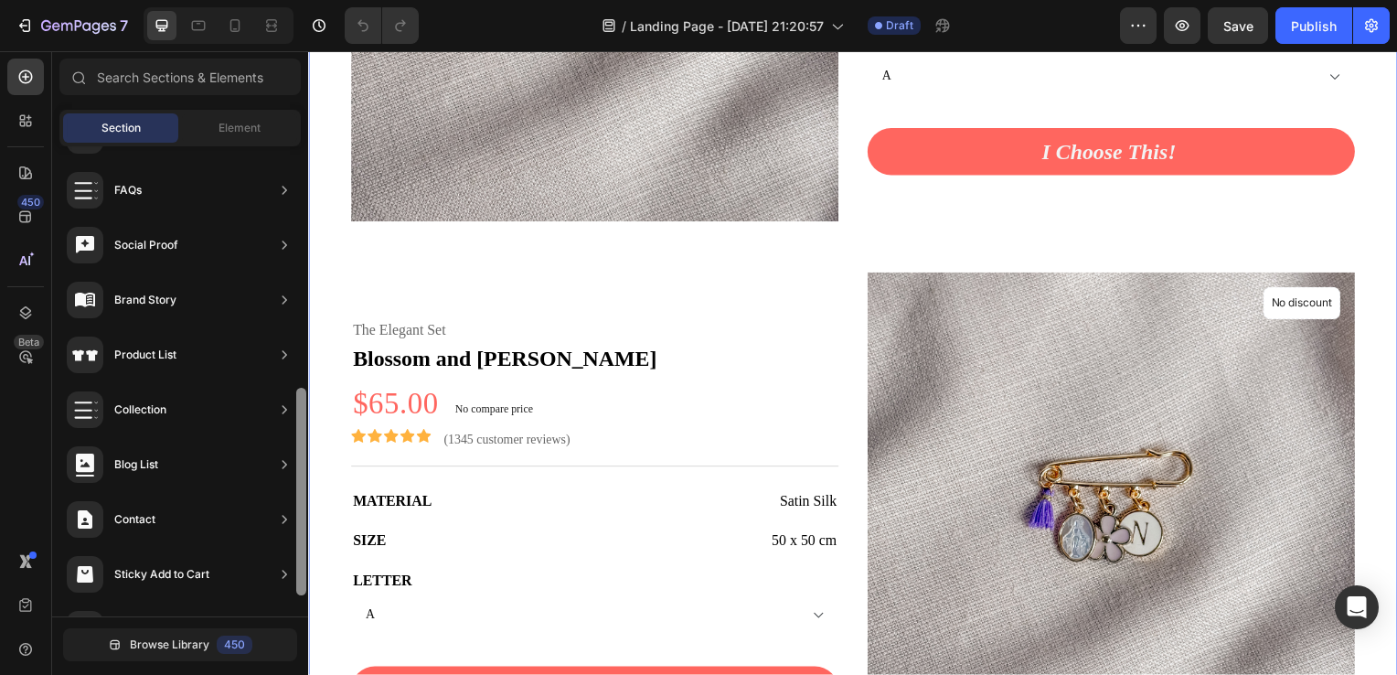
drag, startPoint x: 611, startPoint y: 586, endPoint x: 313, endPoint y: 584, distance: 297.0
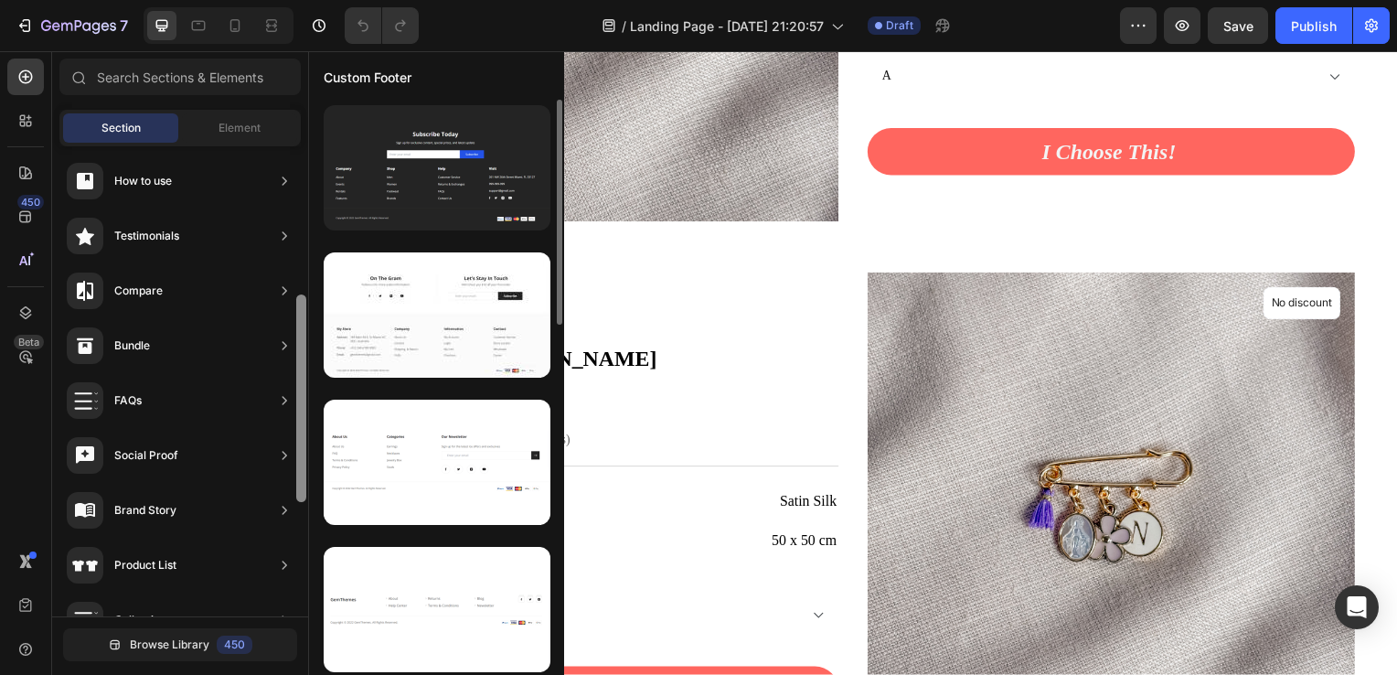
scroll to position [0, 0]
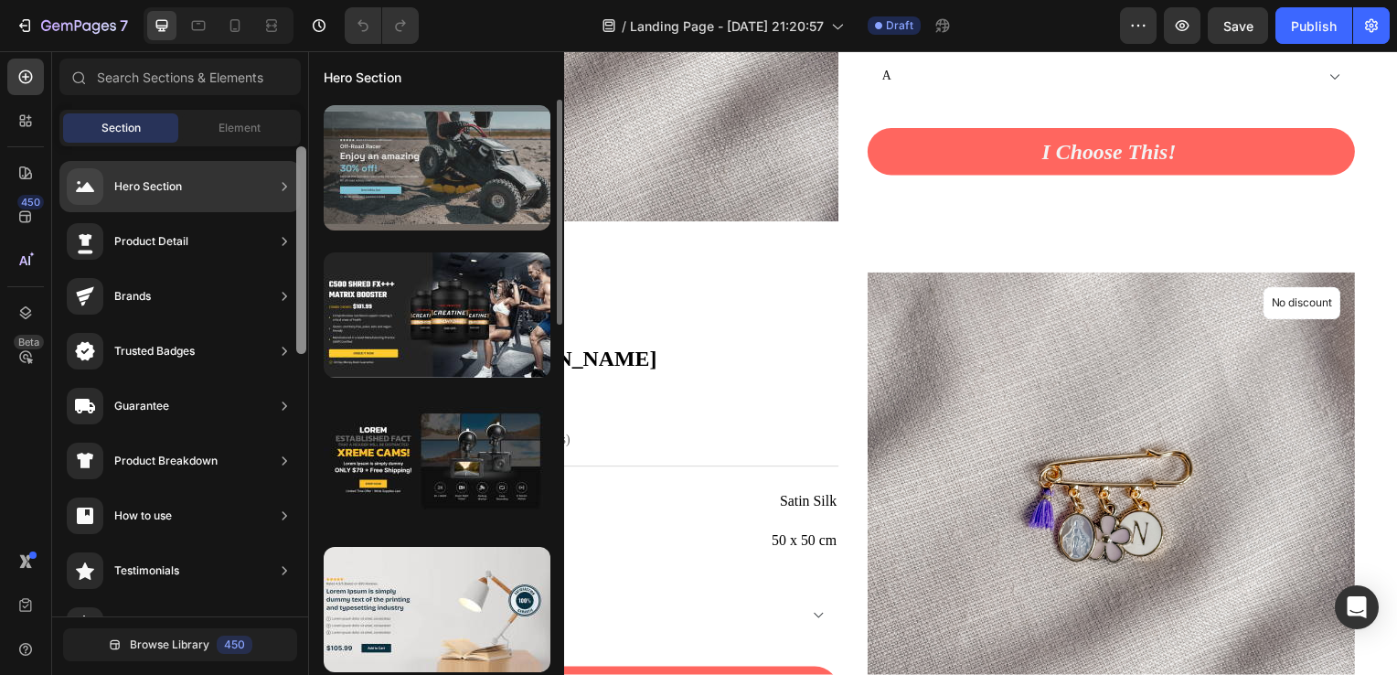
click at [396, 154] on div at bounding box center [437, 167] width 227 height 125
click at [457, 174] on div at bounding box center [437, 167] width 227 height 125
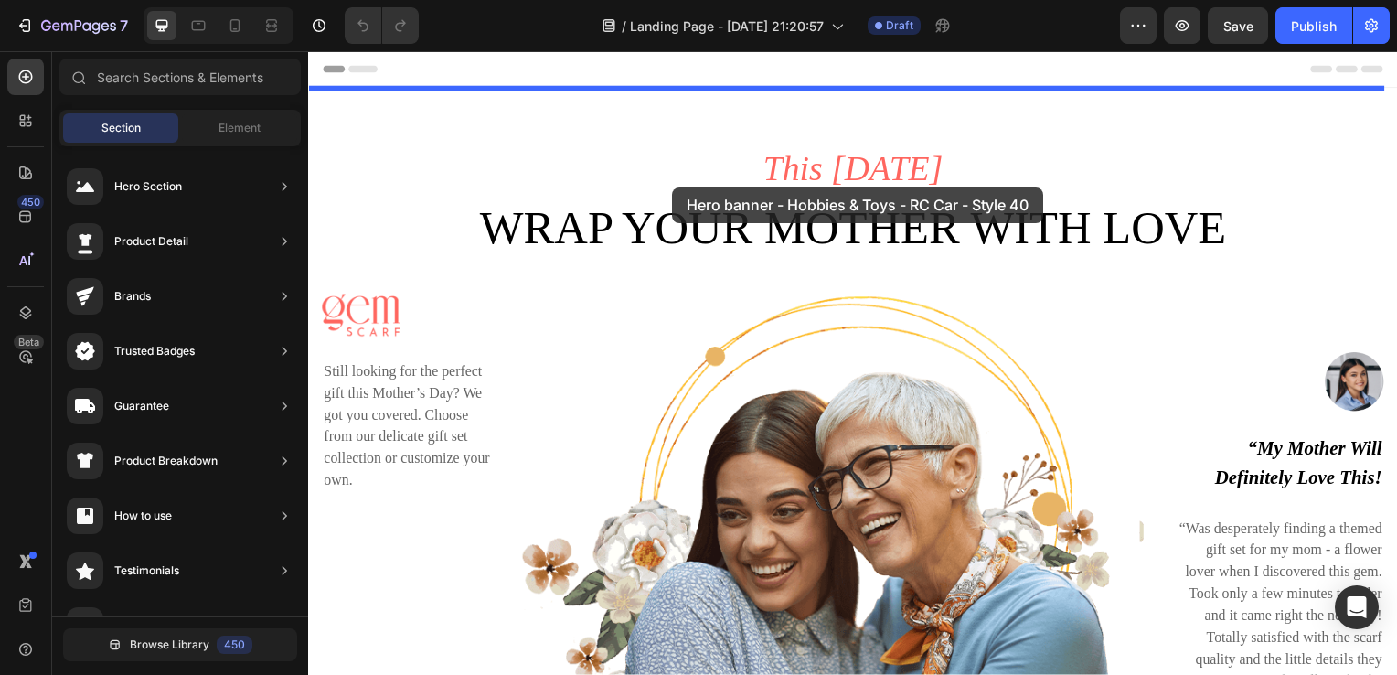
drag, startPoint x: 765, startPoint y: 225, endPoint x: 675, endPoint y: 188, distance: 97.6
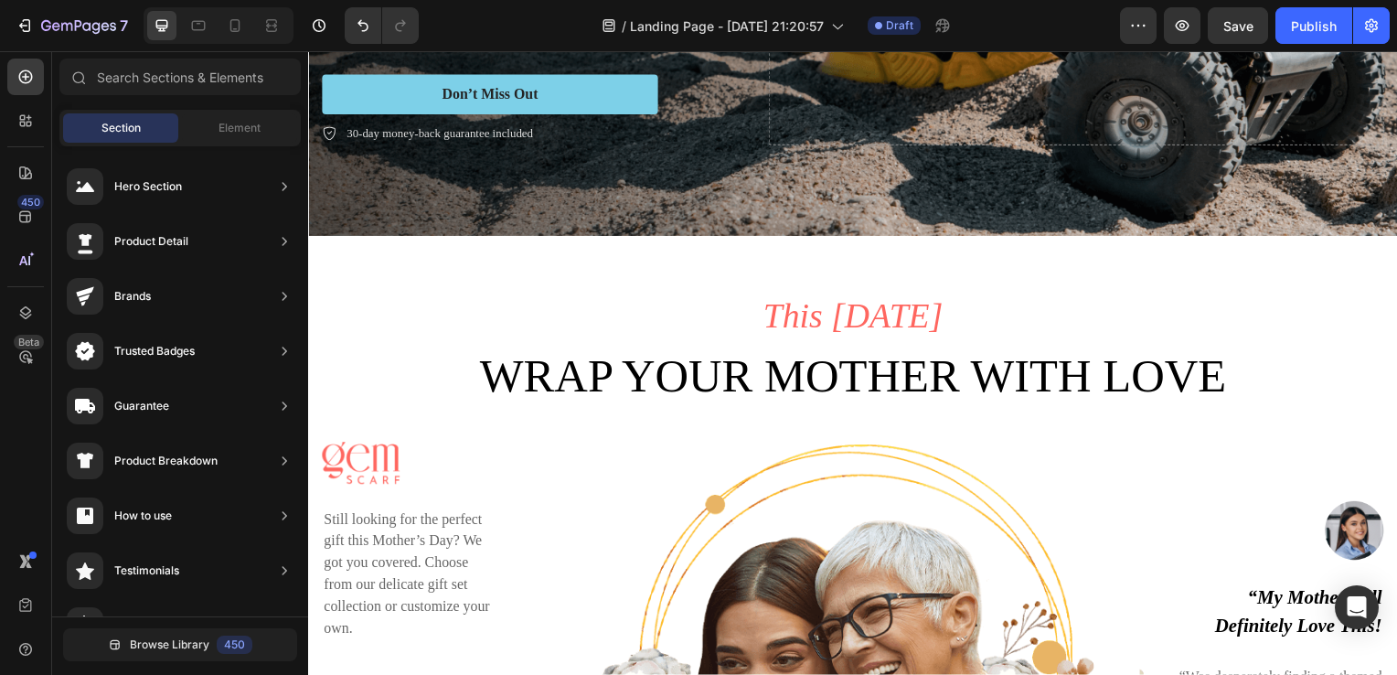
scroll to position [391, 0]
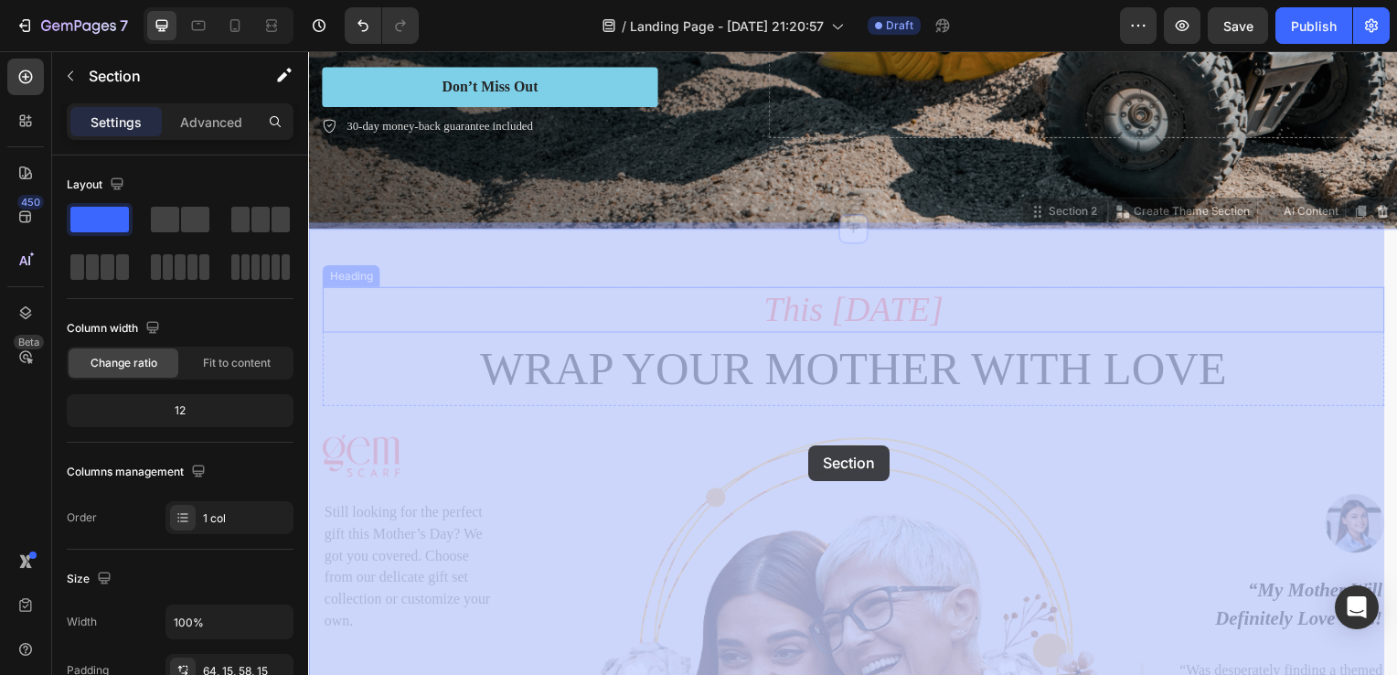
drag, startPoint x: 421, startPoint y: 254, endPoint x: 812, endPoint y: 448, distance: 435.7
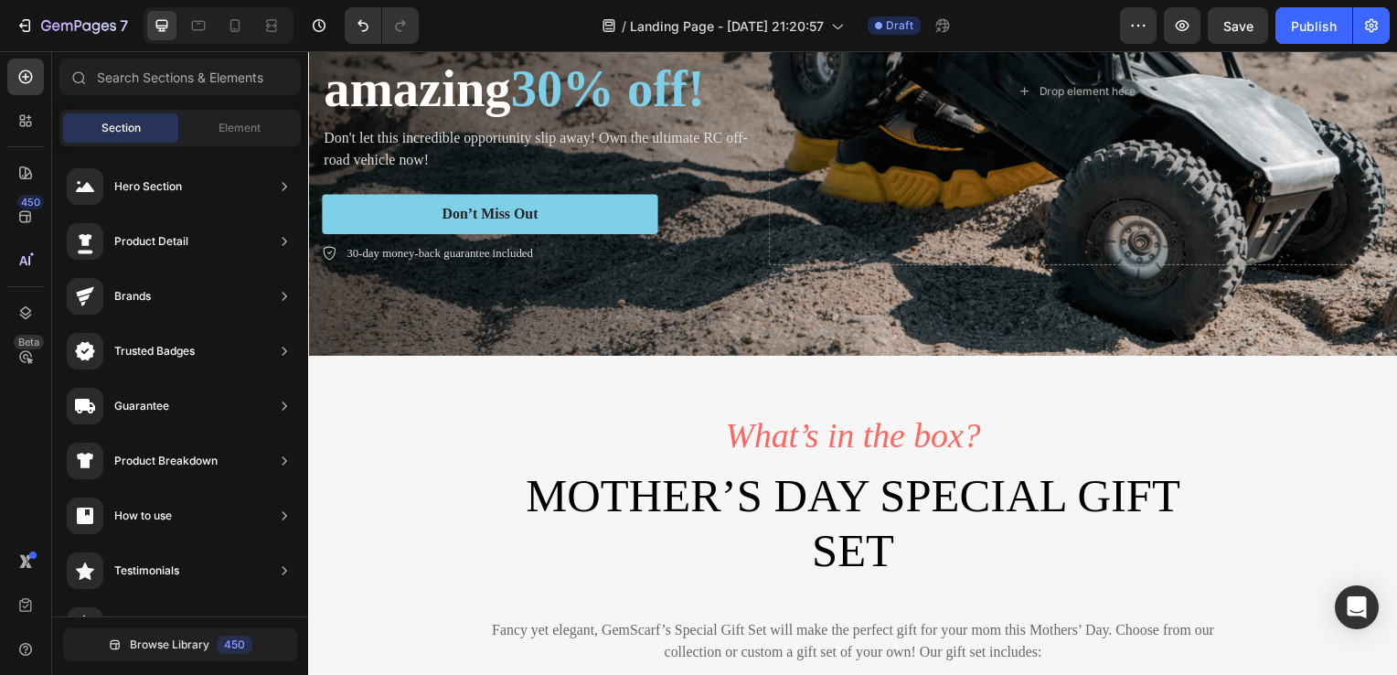
scroll to position [282, 0]
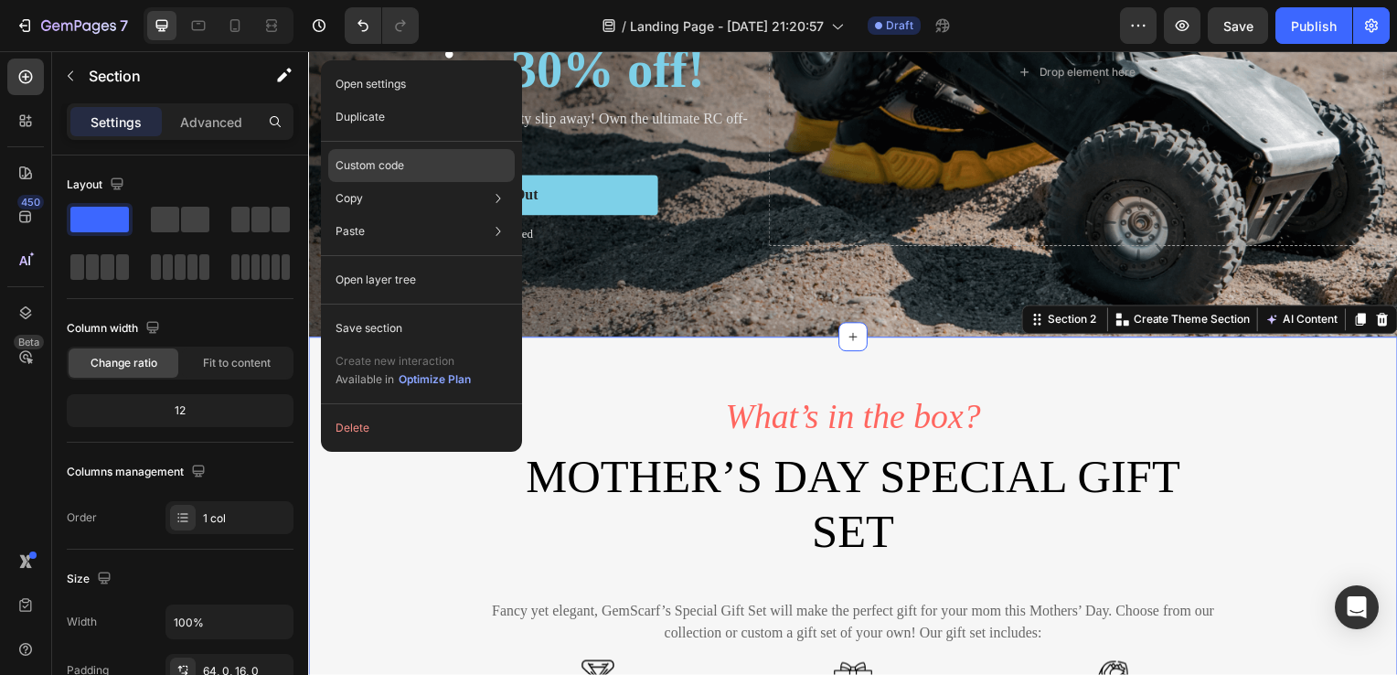
click at [408, 215] on div "Custom code" at bounding box center [421, 231] width 186 height 33
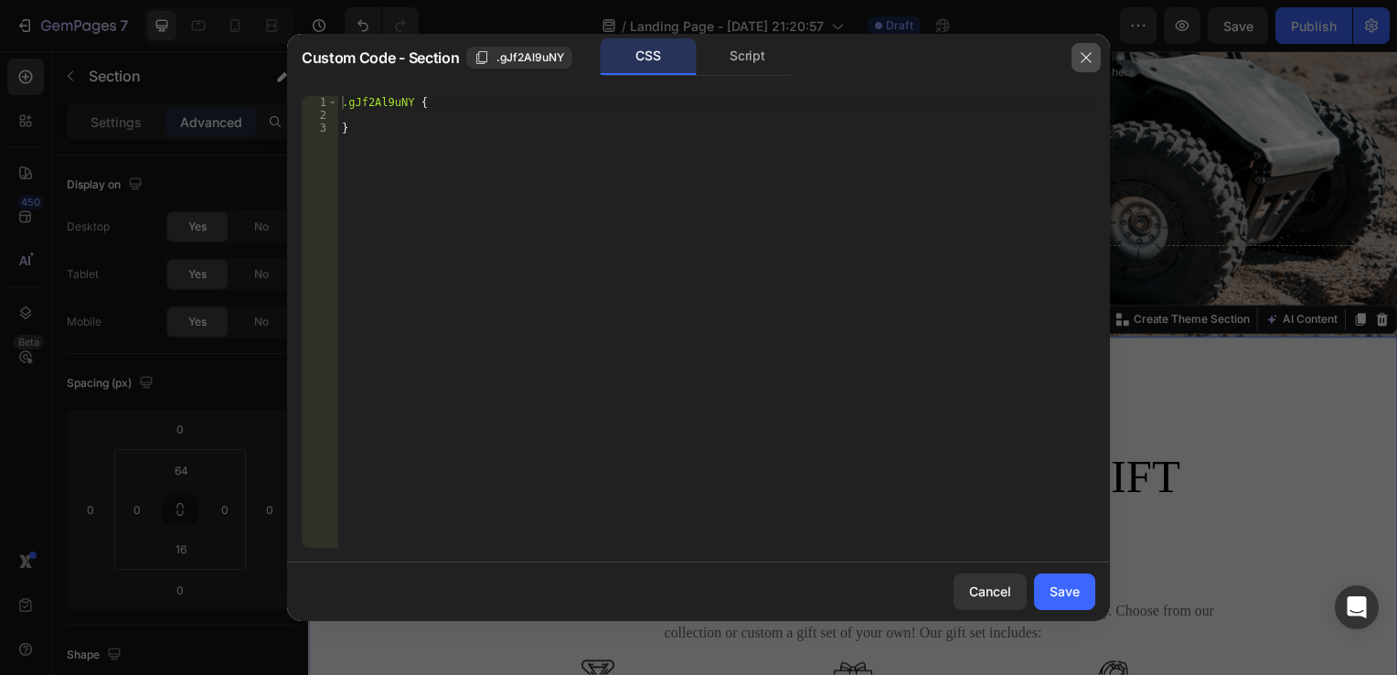
click at [1088, 70] on button "button" at bounding box center [1085, 57] width 29 height 29
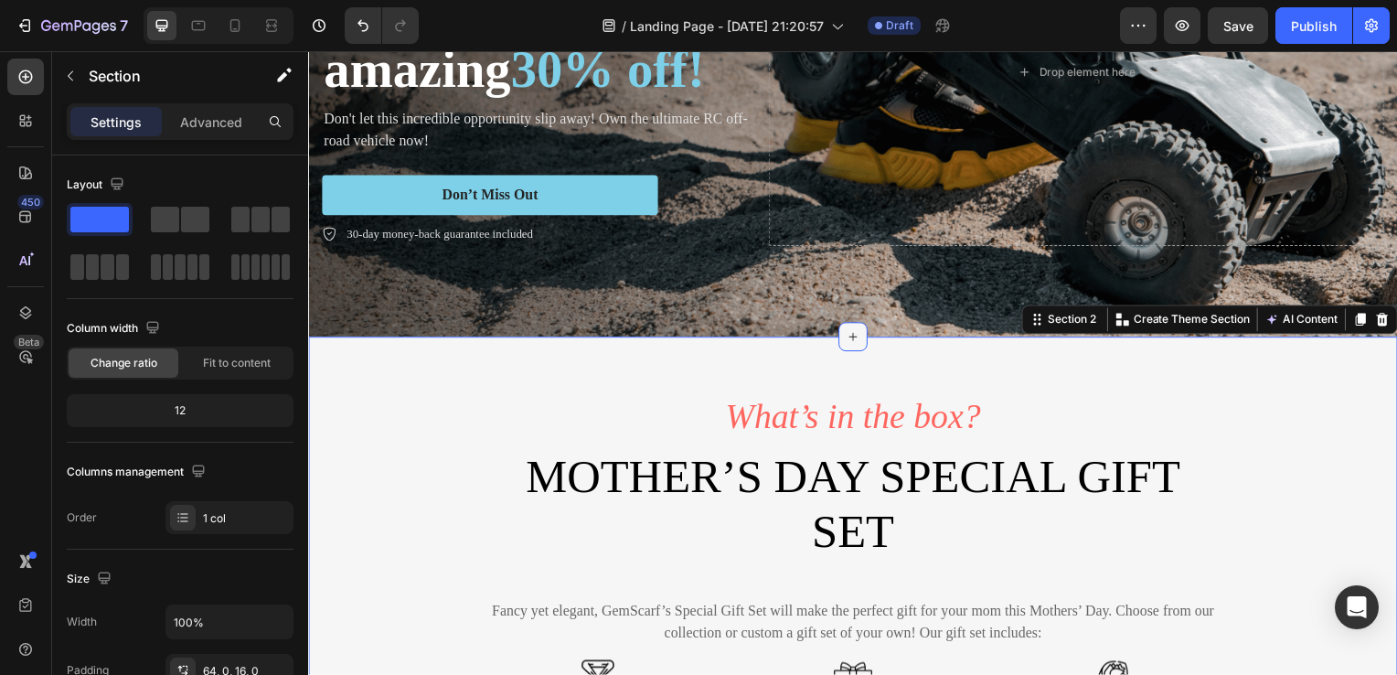
click at [858, 329] on div at bounding box center [856, 338] width 29 height 29
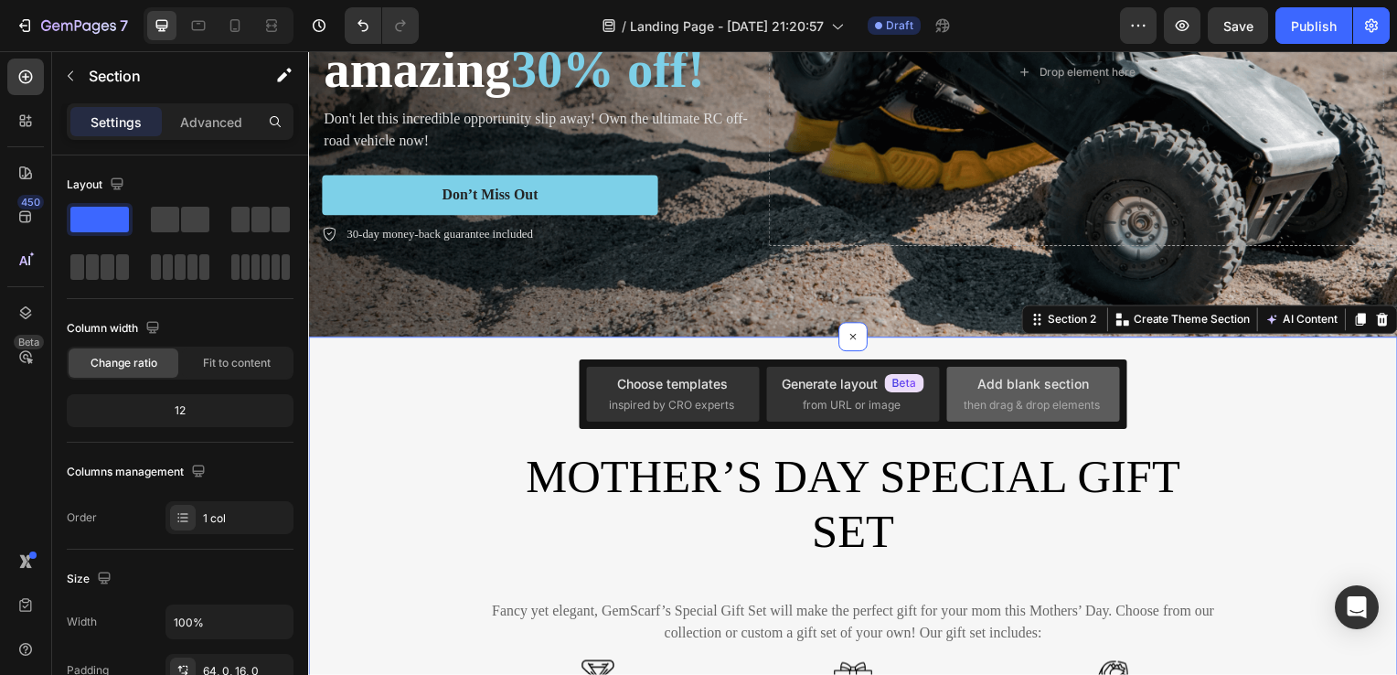
click at [991, 398] on span "then drag & drop elements" at bounding box center [1031, 405] width 136 height 16
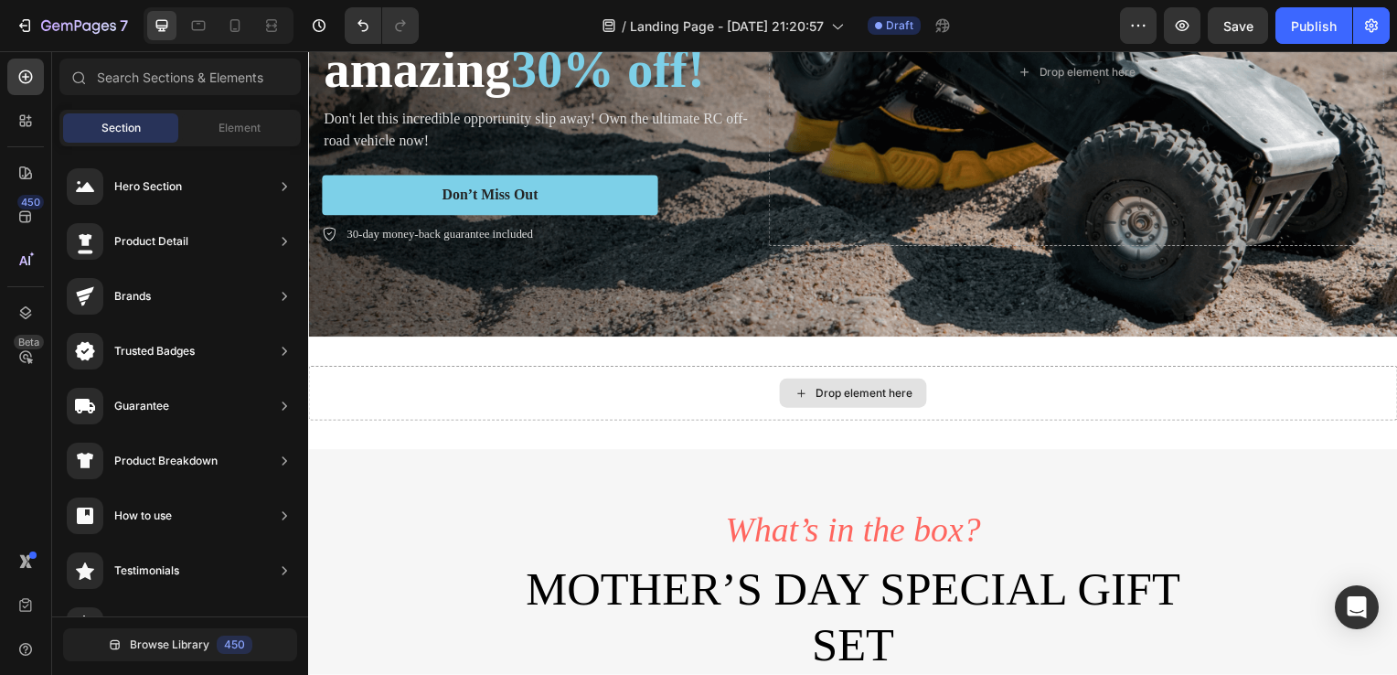
click at [826, 388] on div "Drop element here" at bounding box center [867, 395] width 97 height 15
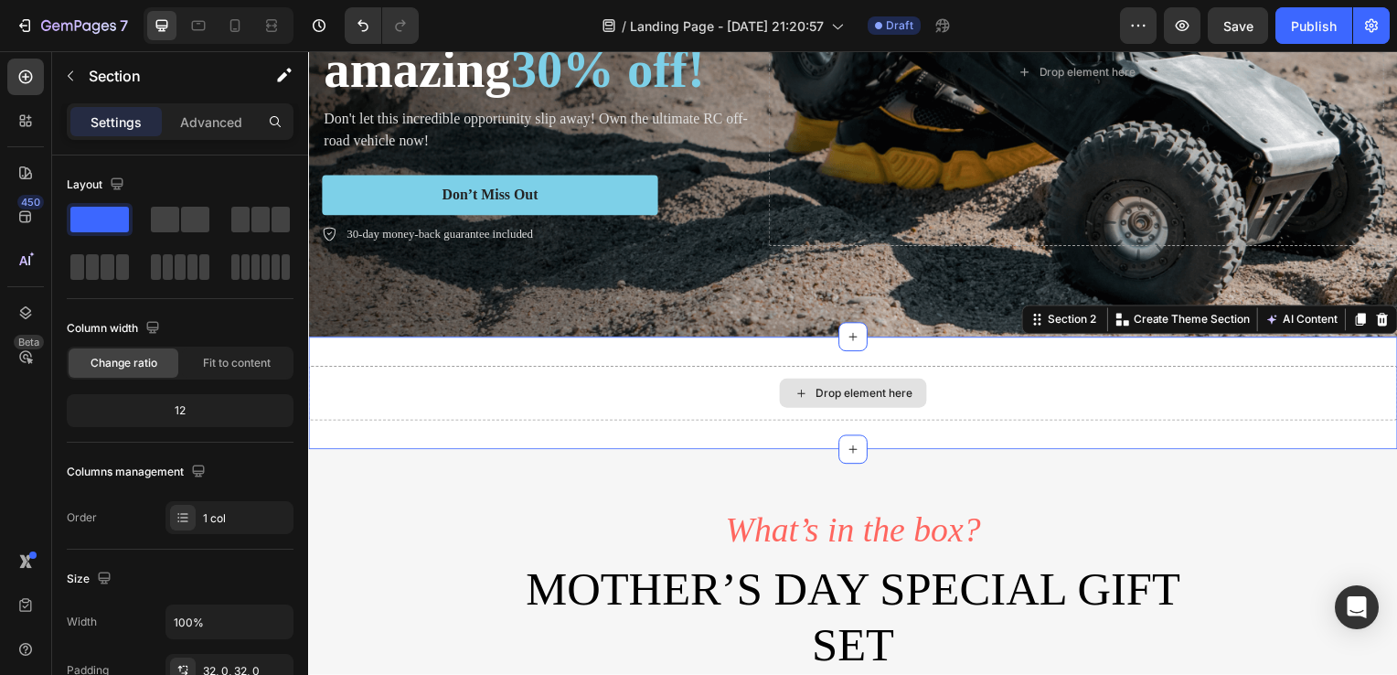
drag, startPoint x: 398, startPoint y: 269, endPoint x: 638, endPoint y: 407, distance: 276.4
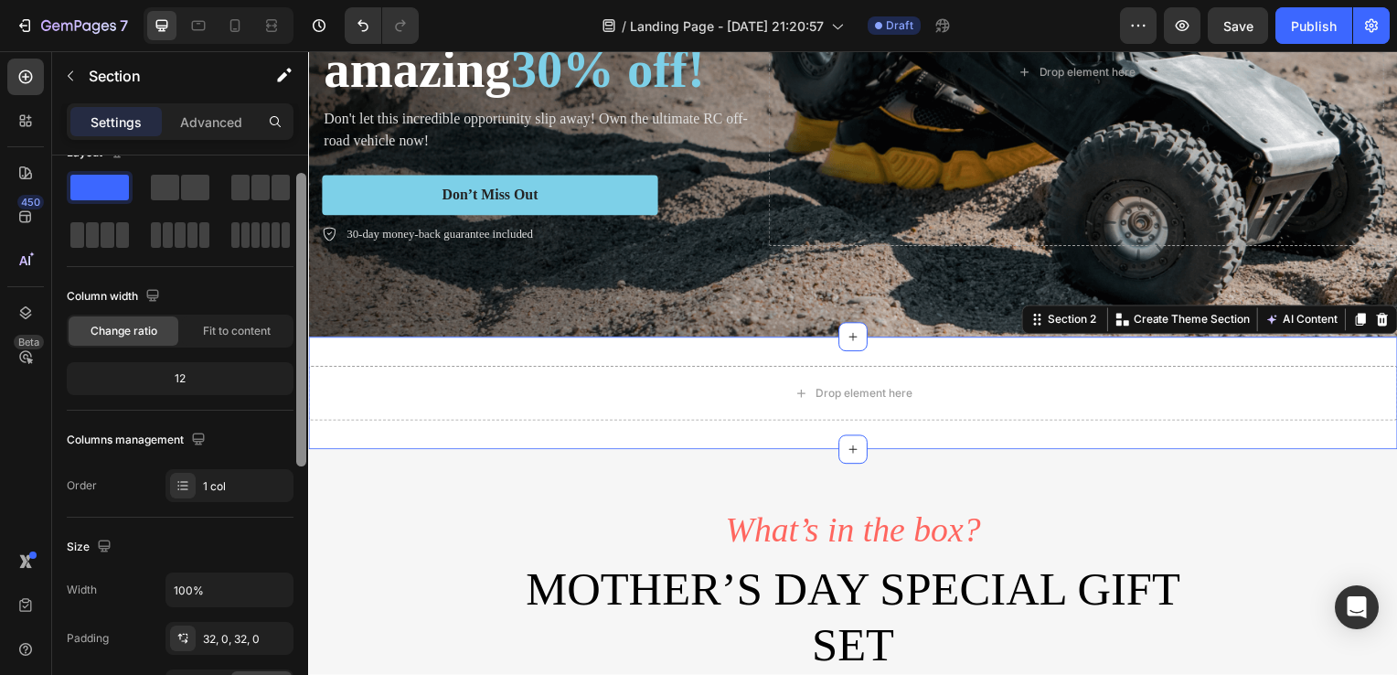
scroll to position [48, 0]
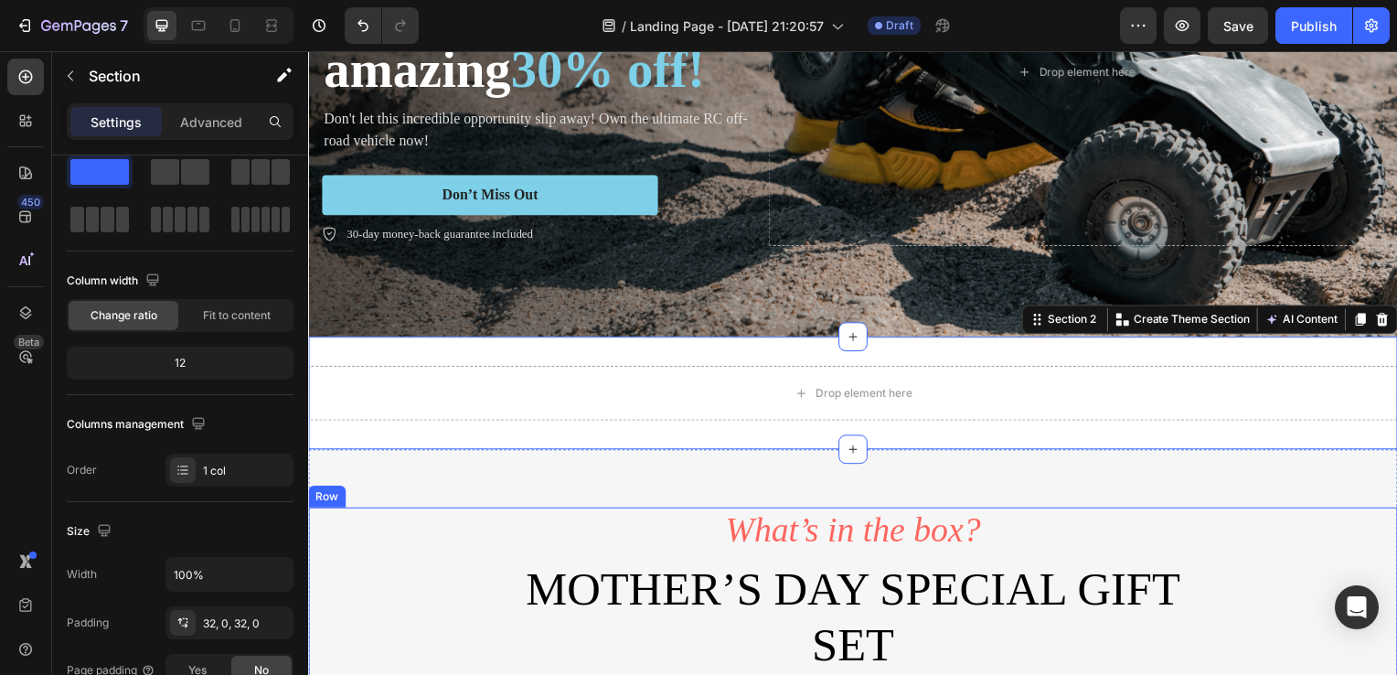
drag, startPoint x: 305, startPoint y: 365, endPoint x: 306, endPoint y: 568, distance: 203.8
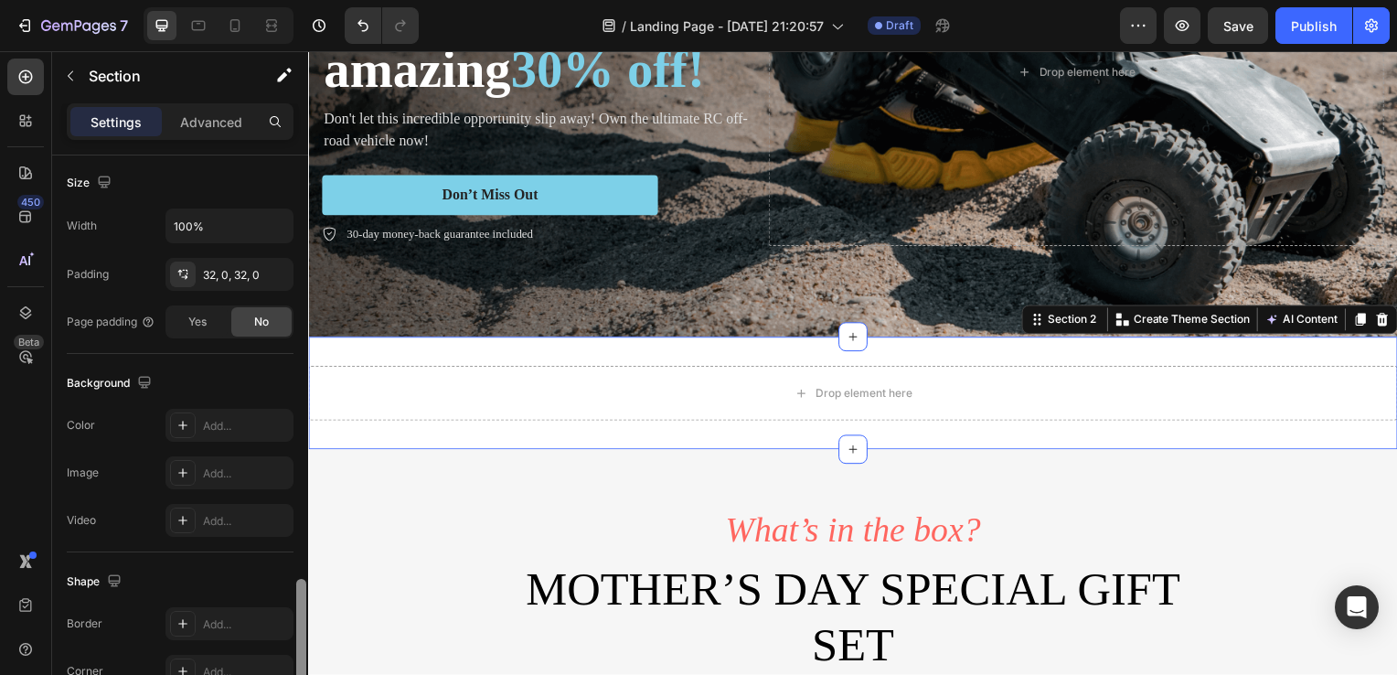
scroll to position [541, 0]
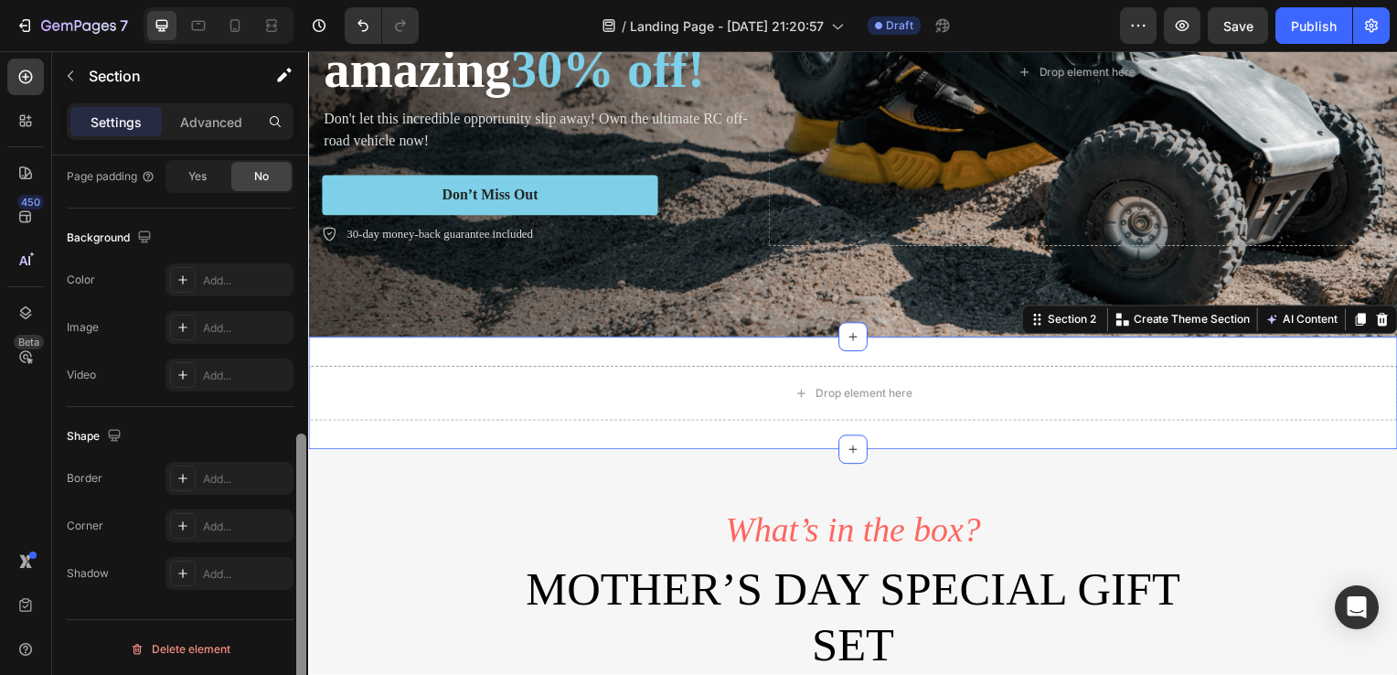
click at [306, 568] on div at bounding box center [301, 441] width 14 height 572
drag, startPoint x: 306, startPoint y: 568, endPoint x: 296, endPoint y: 307, distance: 261.6
click at [296, 307] on div at bounding box center [301, 441] width 14 height 572
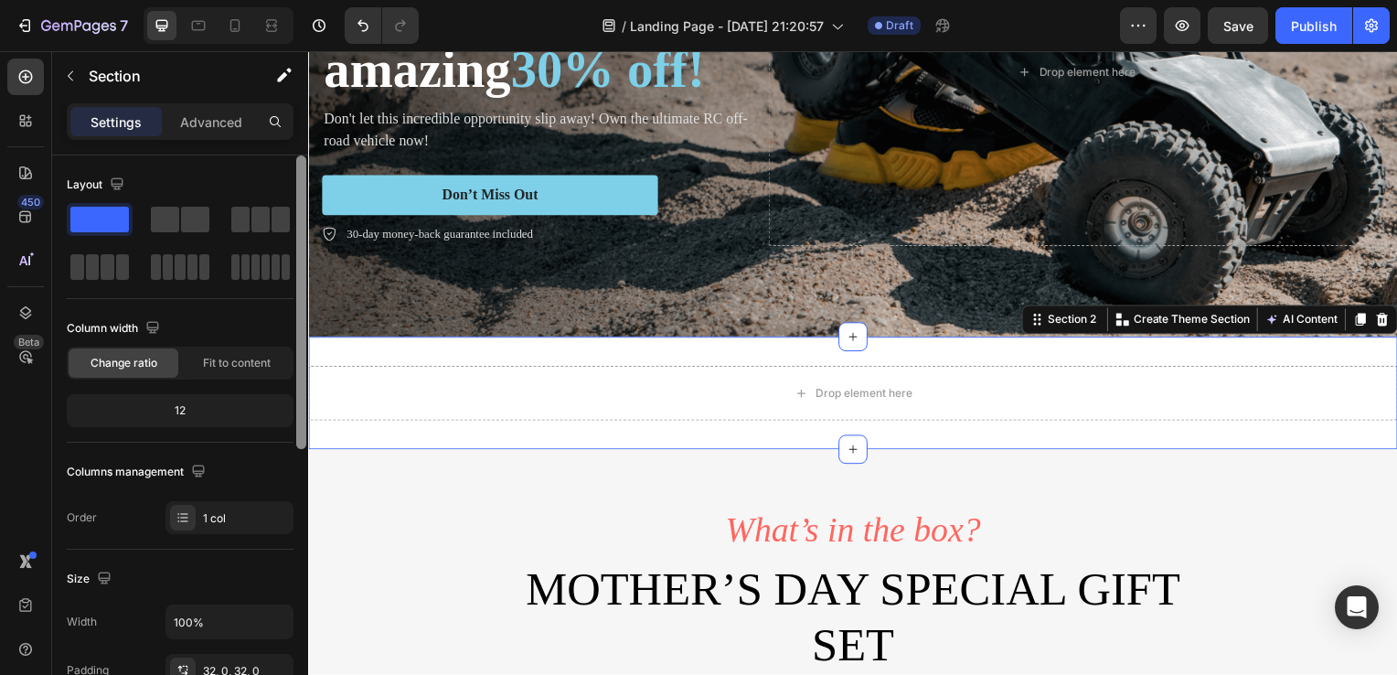
click at [296, 307] on div at bounding box center [301, 441] width 14 height 572
drag, startPoint x: 296, startPoint y: 307, endPoint x: 296, endPoint y: 203, distance: 104.2
click at [296, 203] on div at bounding box center [301, 301] width 10 height 293
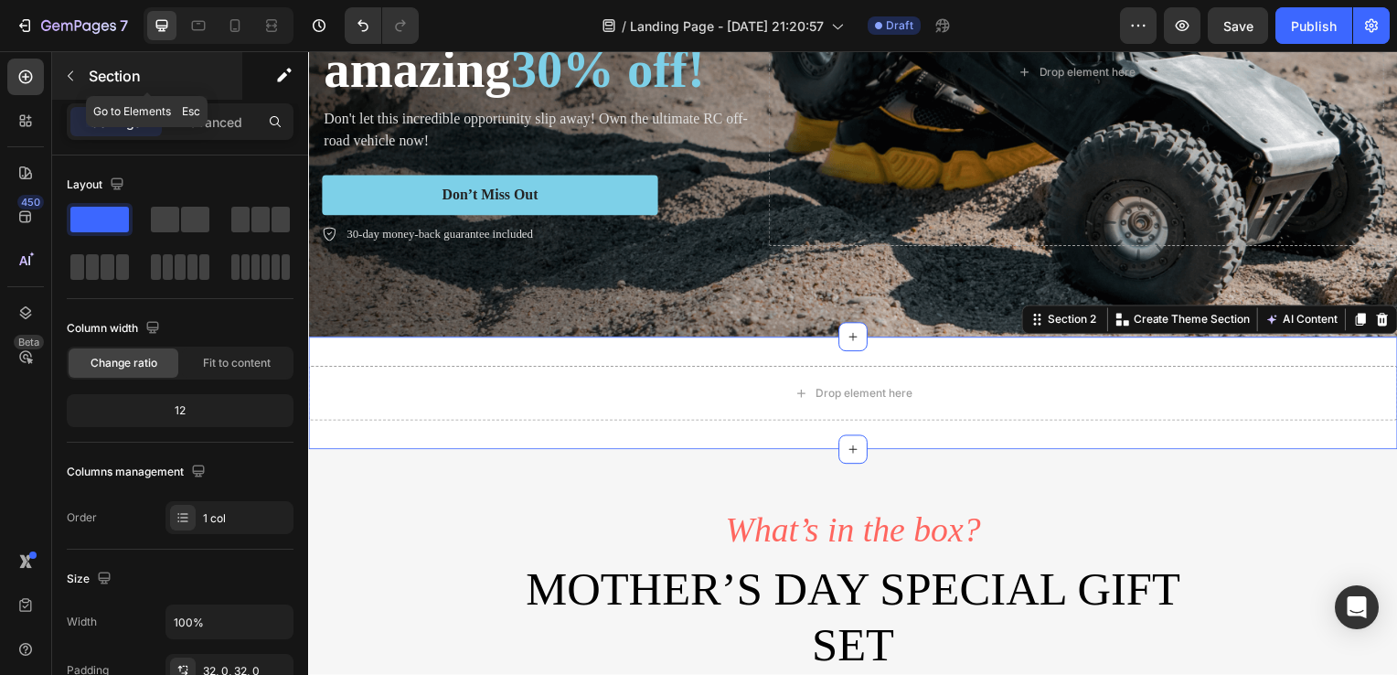
click at [58, 78] on button "button" at bounding box center [70, 75] width 29 height 29
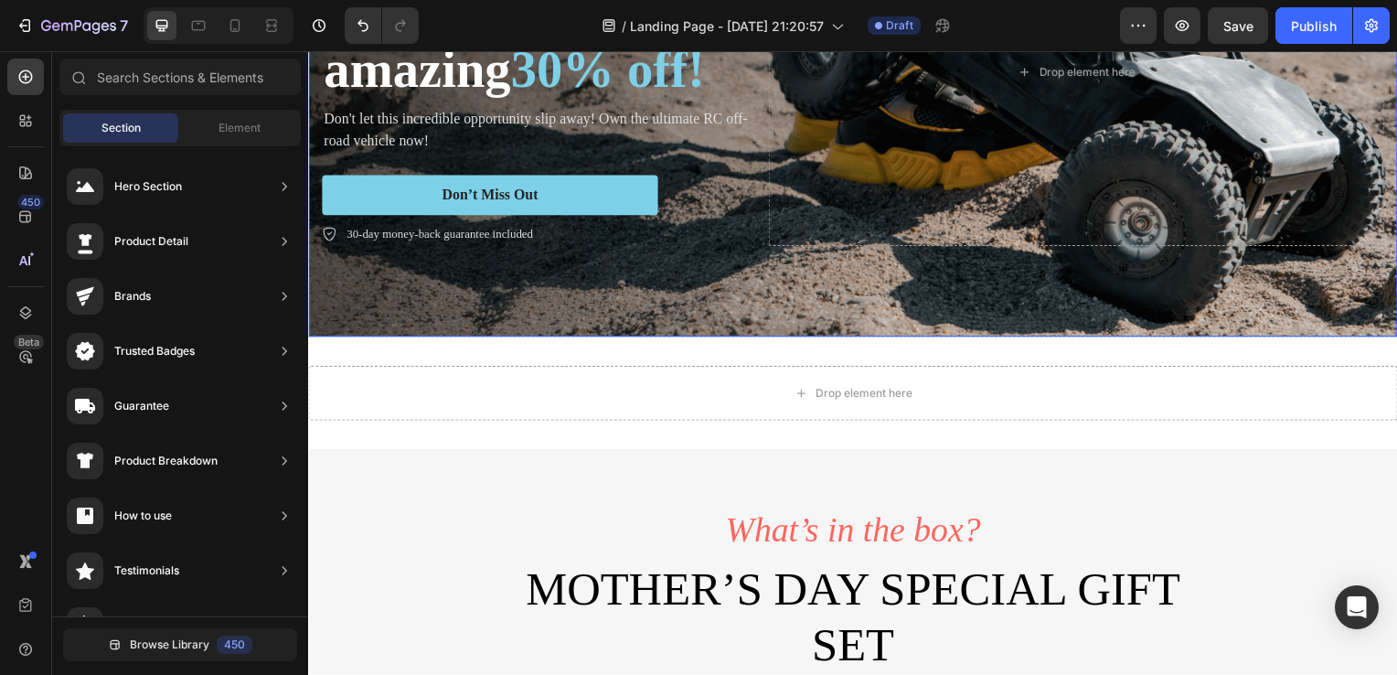
click at [786, 317] on div "Background Image" at bounding box center [856, 72] width 1097 height 533
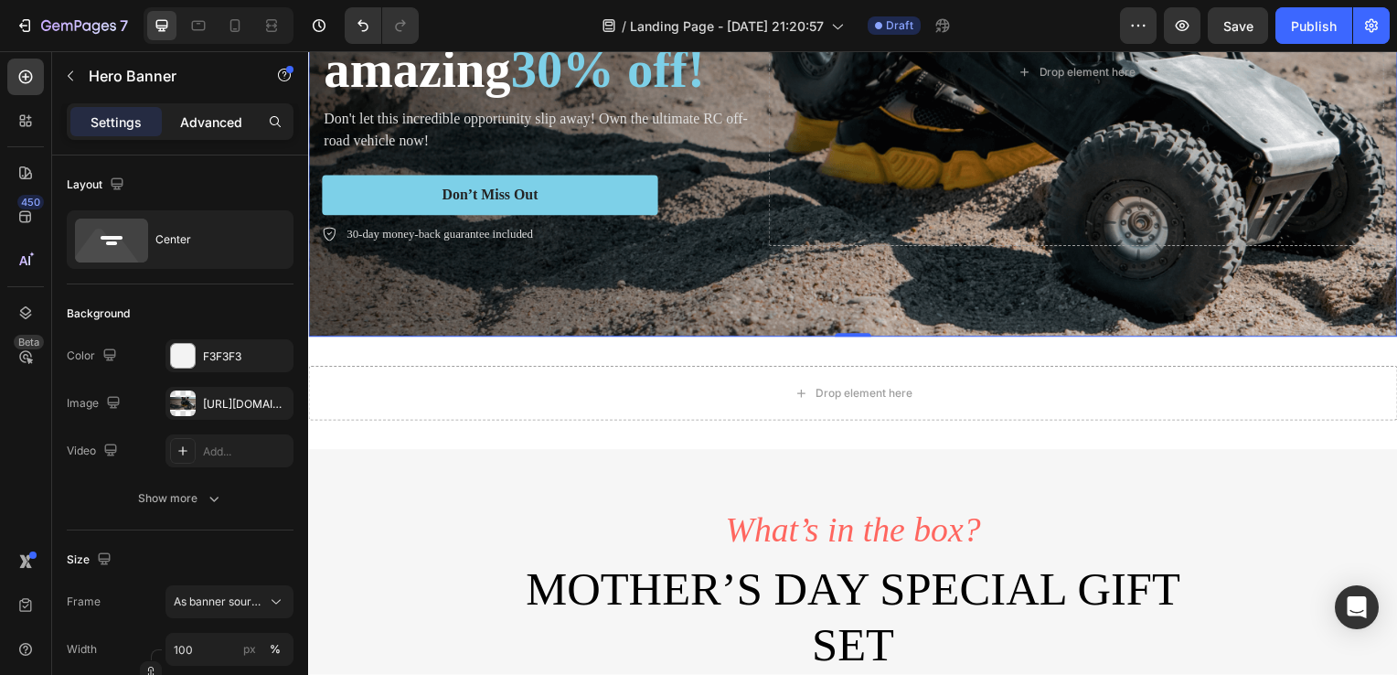
click at [214, 122] on p "Advanced" at bounding box center [211, 121] width 62 height 19
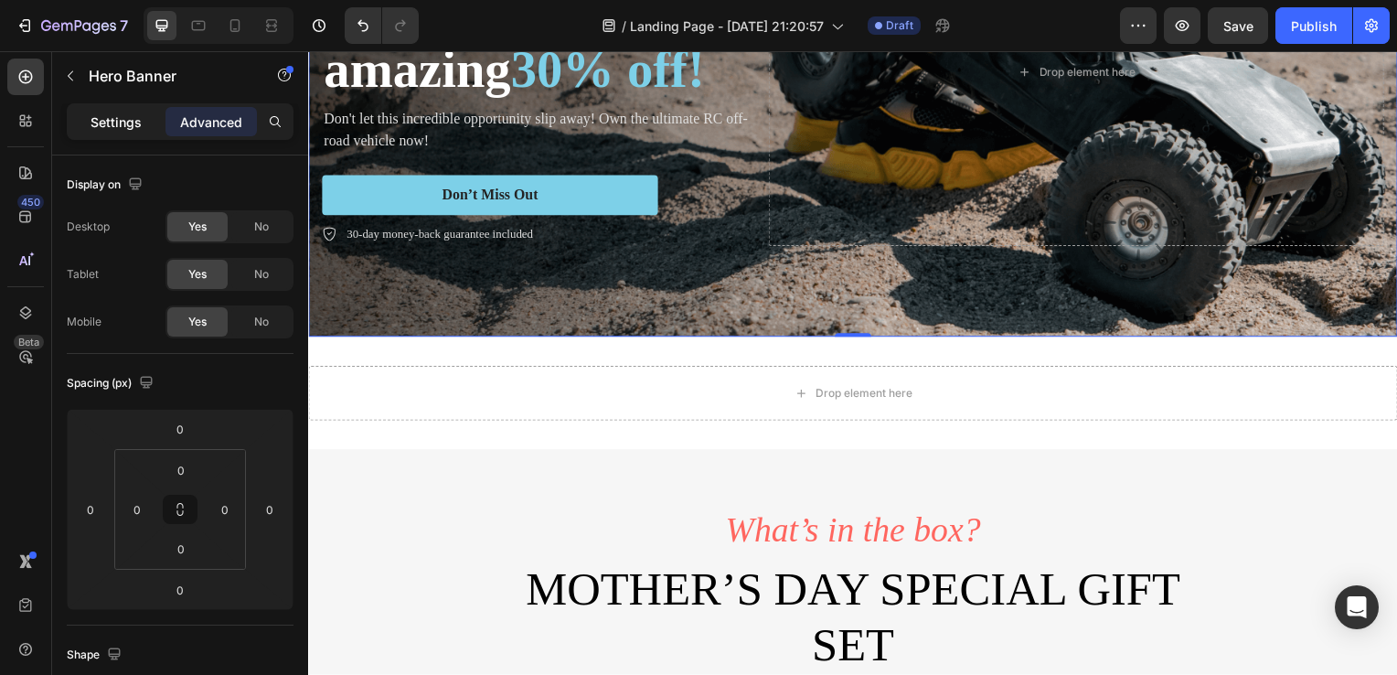
click at [115, 123] on p "Settings" at bounding box center [115, 121] width 51 height 19
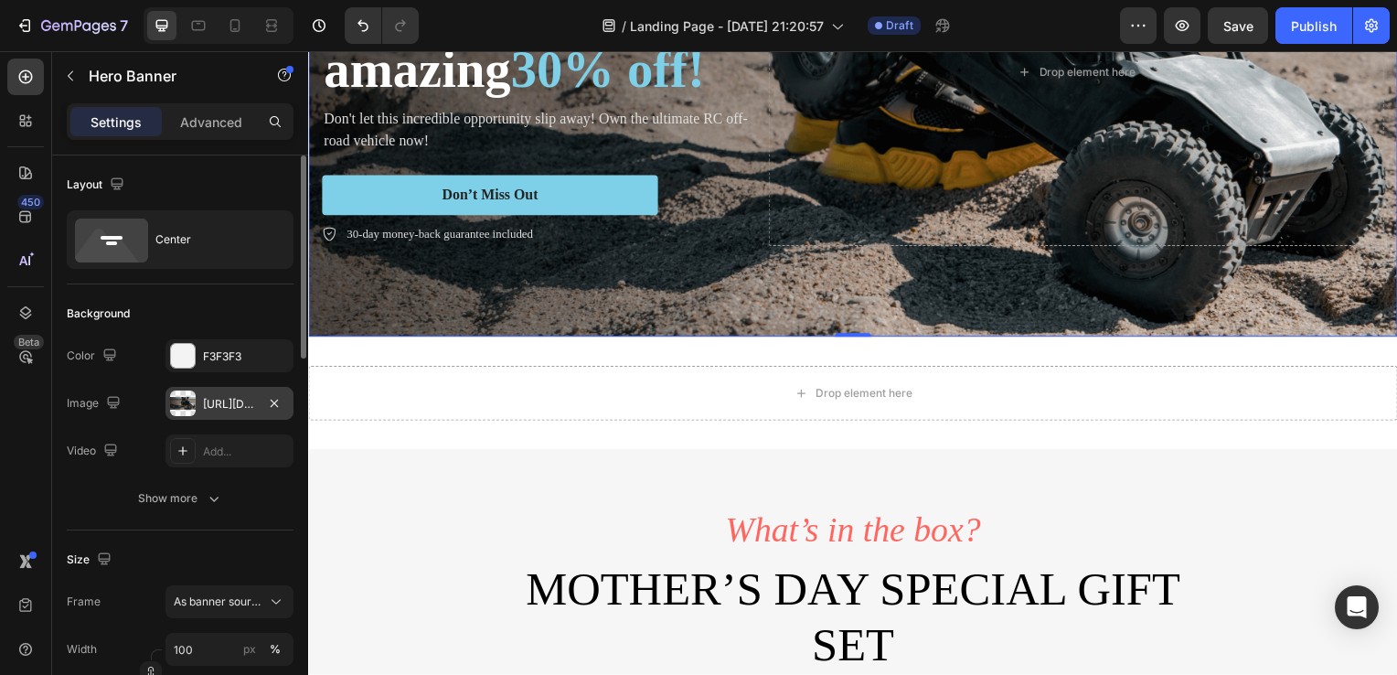
click at [180, 398] on div at bounding box center [183, 403] width 26 height 26
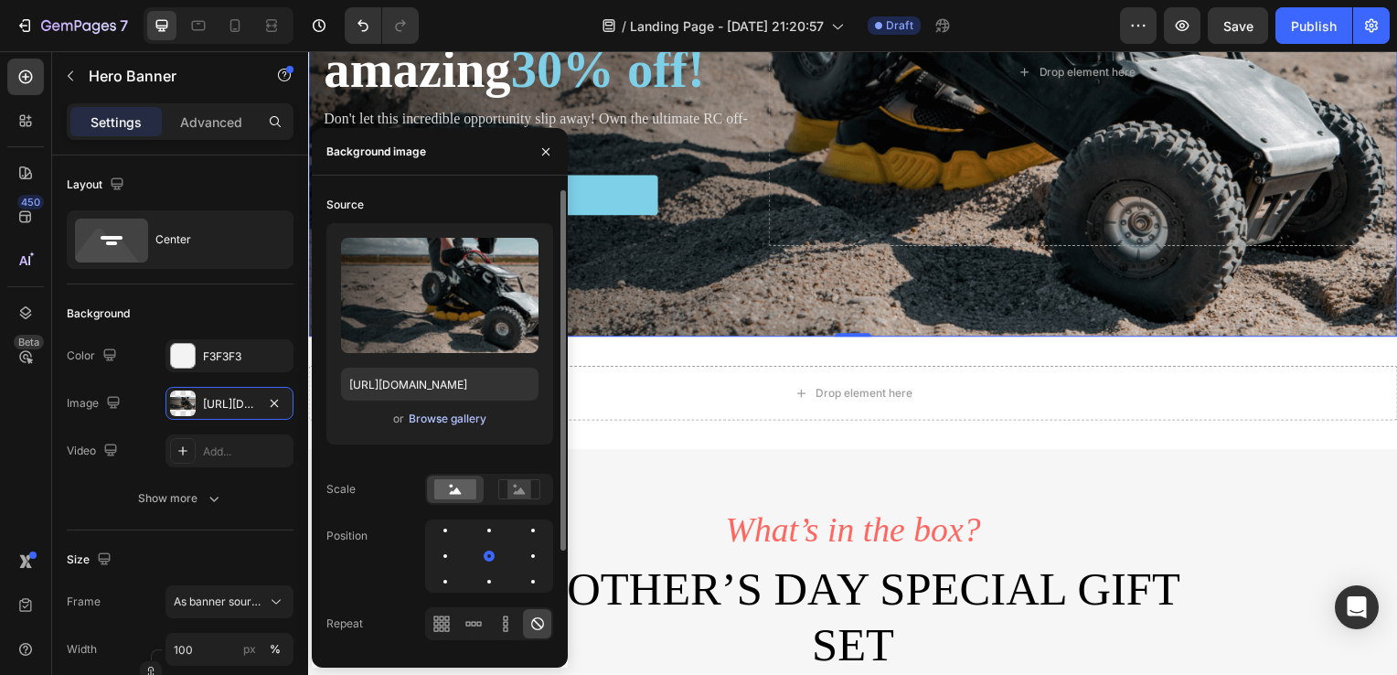
click at [439, 425] on div "Browse gallery" at bounding box center [448, 418] width 78 height 16
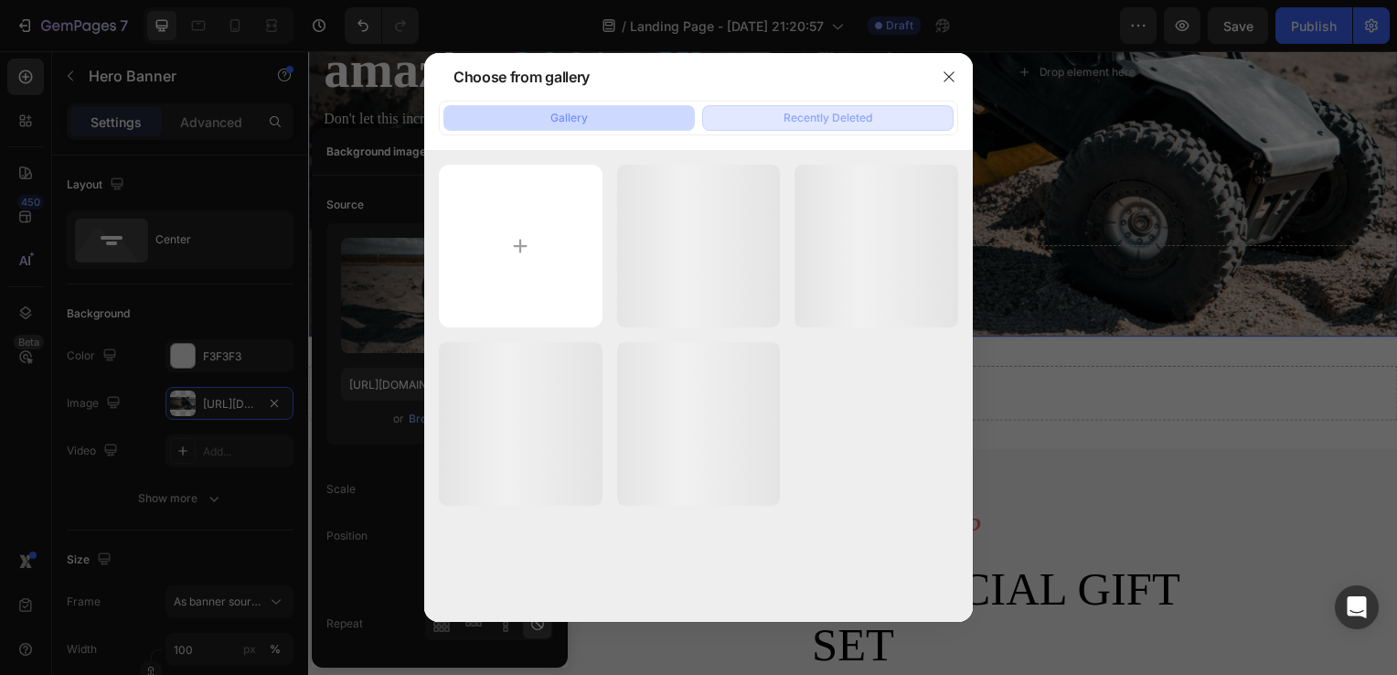
click at [822, 126] on button "Recently Deleted" at bounding box center [827, 118] width 251 height 26
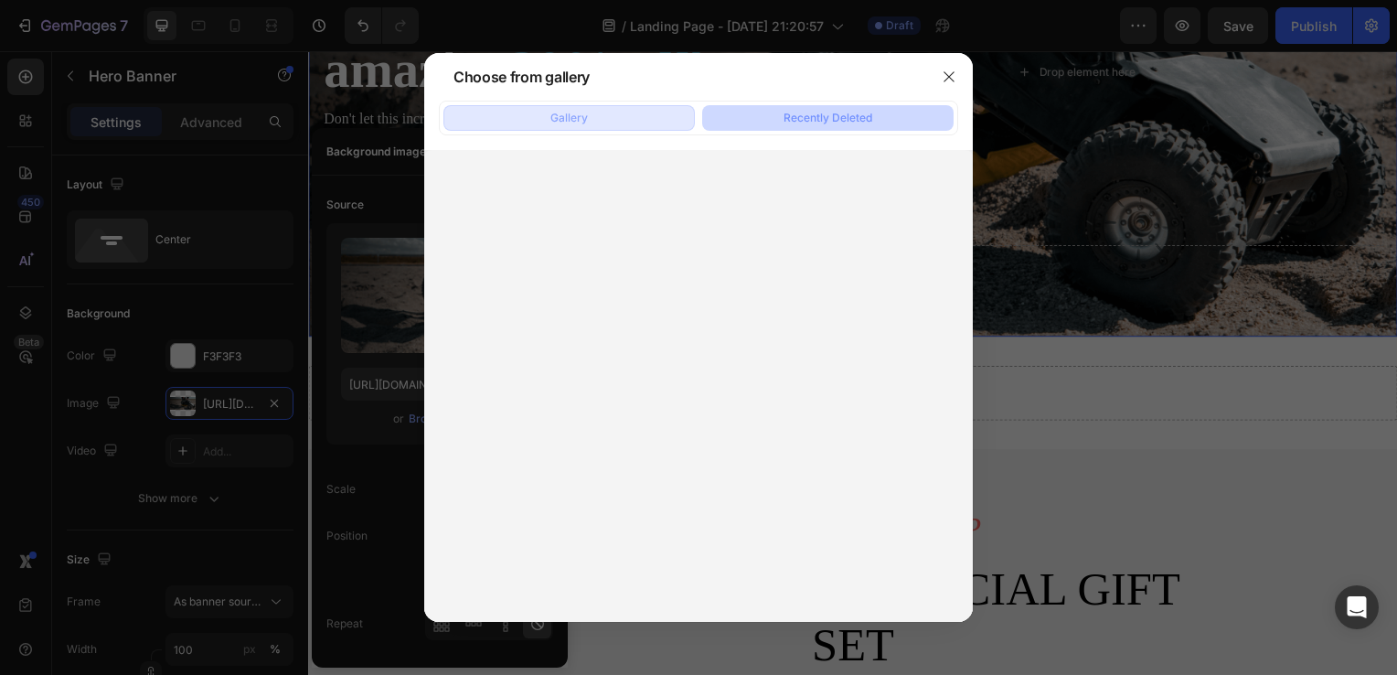
click at [636, 123] on button "Gallery" at bounding box center [568, 118] width 251 height 26
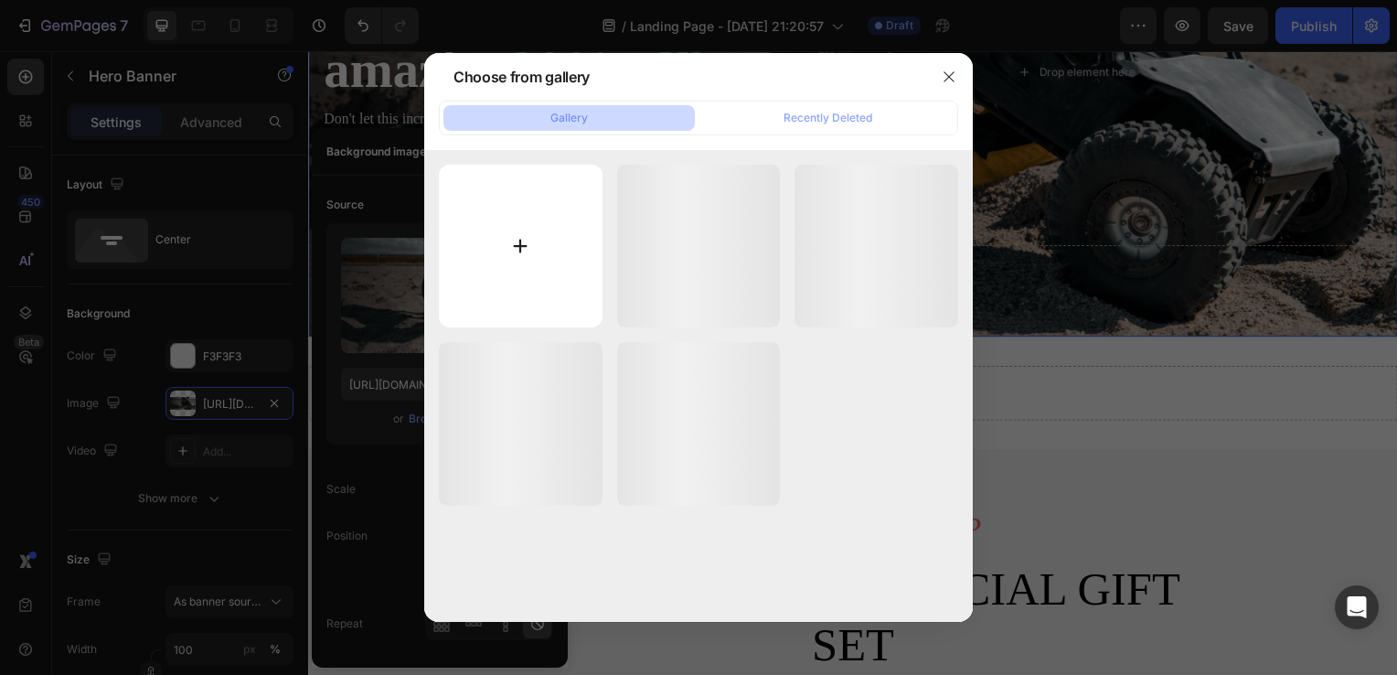
click at [539, 271] on input "file" at bounding box center [521, 247] width 164 height 164
type input "C:\fakepath\SS_Desktop.jpg"
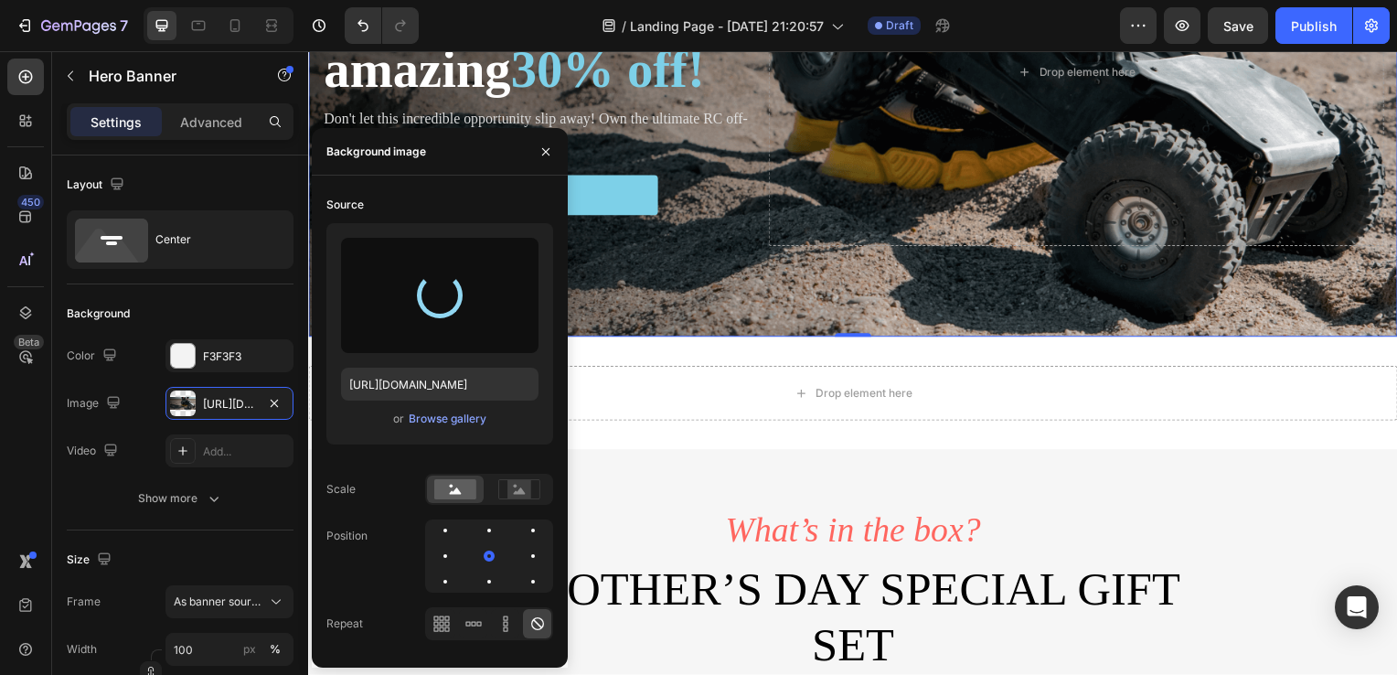
type input "[URL][DOMAIN_NAME]"
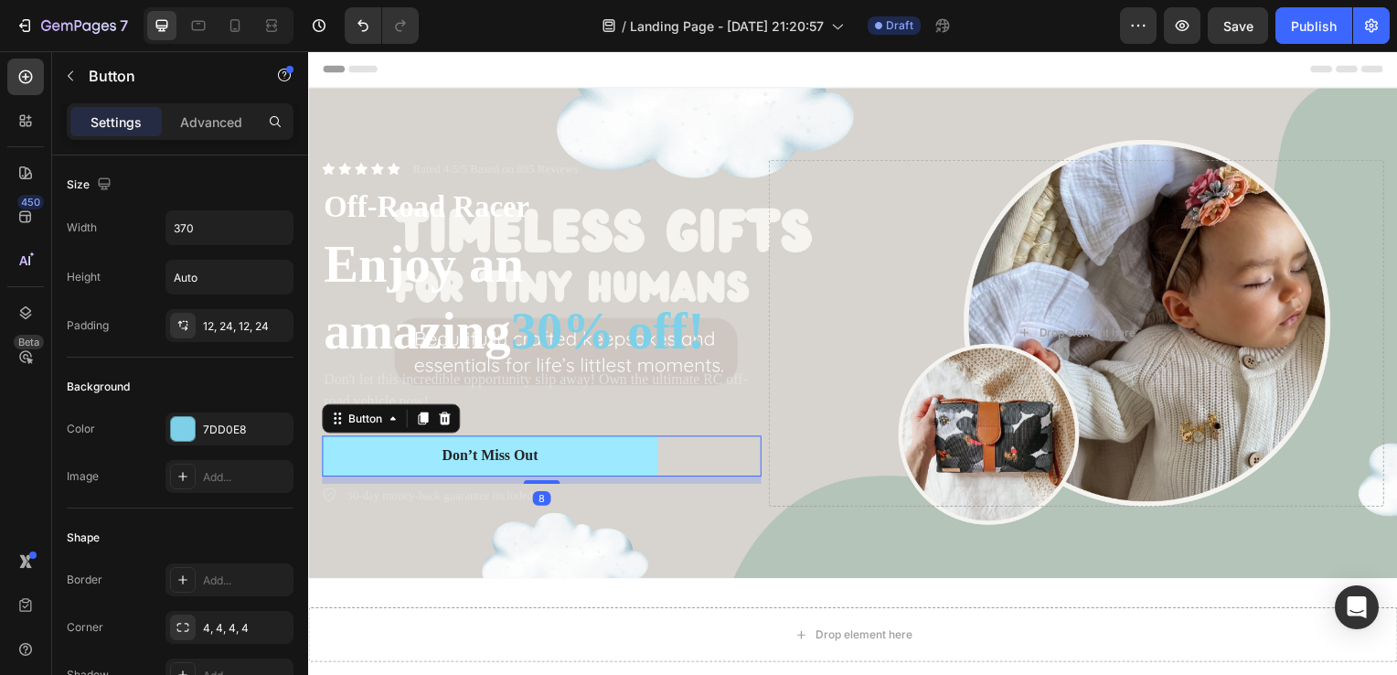
click at [597, 455] on button "Don’t Miss Out" at bounding box center [491, 459] width 338 height 41
